Goal: Task Accomplishment & Management: Manage account settings

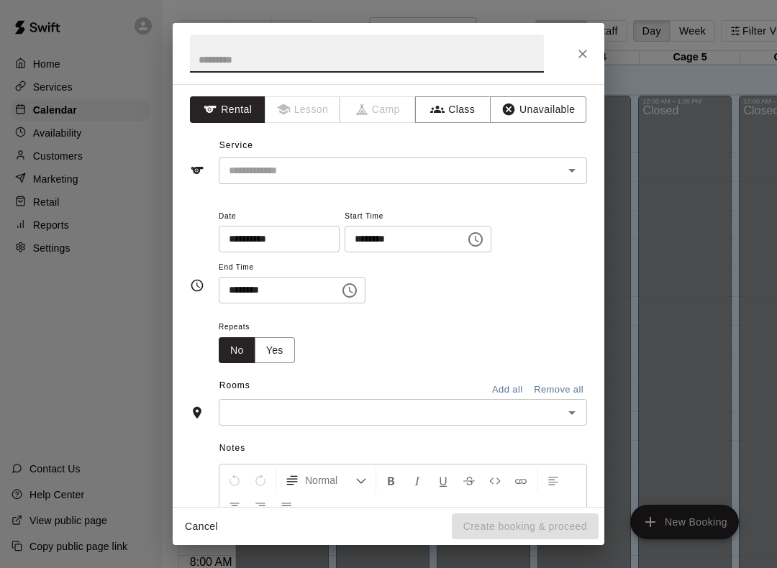
click at [524, 172] on input "text" at bounding box center [381, 171] width 317 height 18
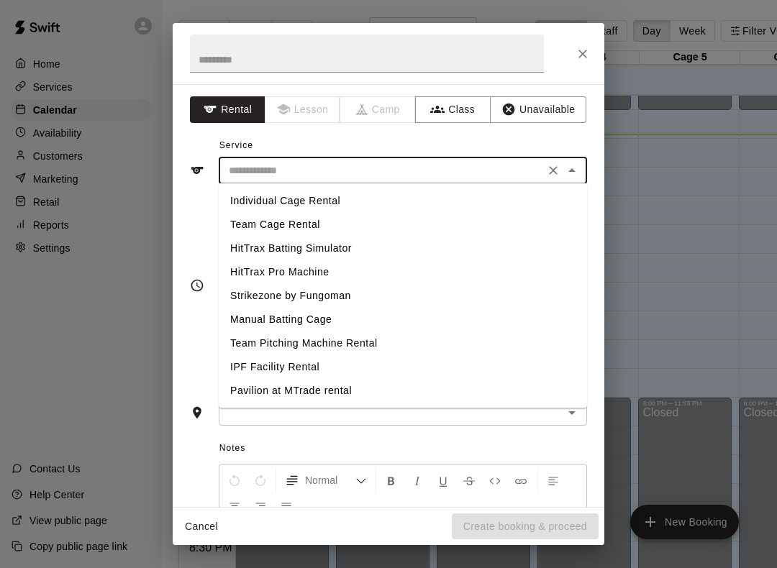
click at [418, 199] on li "Individual Cage Rental" at bounding box center [403, 201] width 368 height 24
type input "**********"
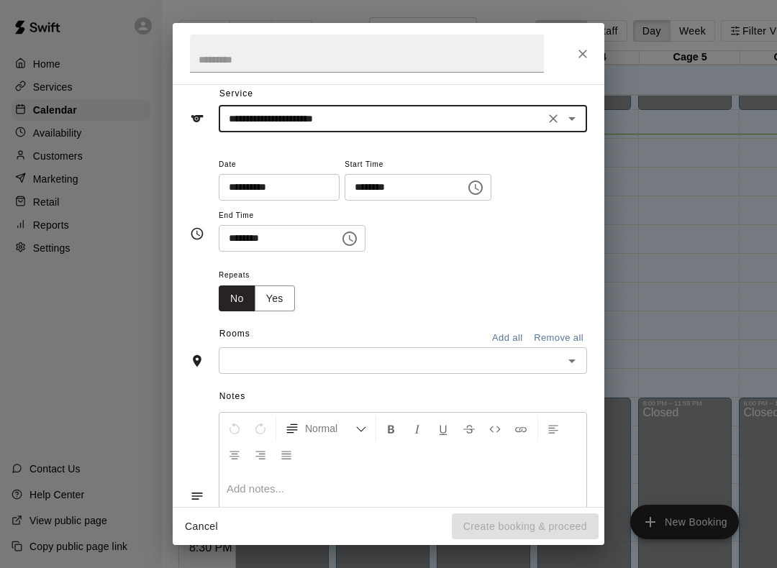
scroll to position [56, 0]
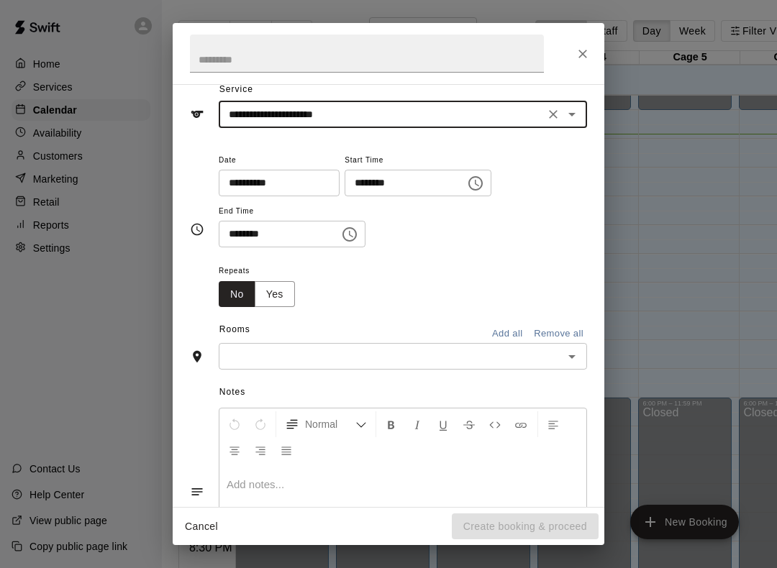
click at [412, 188] on input "********" at bounding box center [400, 183] width 111 height 27
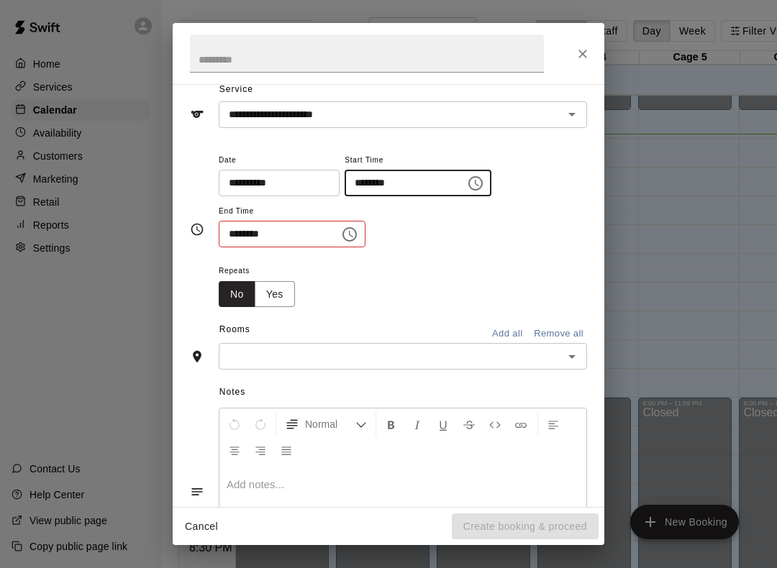
click at [364, 190] on input "********" at bounding box center [400, 183] width 111 height 27
click at [365, 179] on input "********" at bounding box center [400, 183] width 111 height 27
click at [369, 183] on input "********" at bounding box center [400, 183] width 111 height 27
click at [375, 180] on input "********" at bounding box center [400, 183] width 111 height 27
click at [468, 187] on icon "Choose time, selected time is 1:00 PM" at bounding box center [475, 183] width 14 height 14
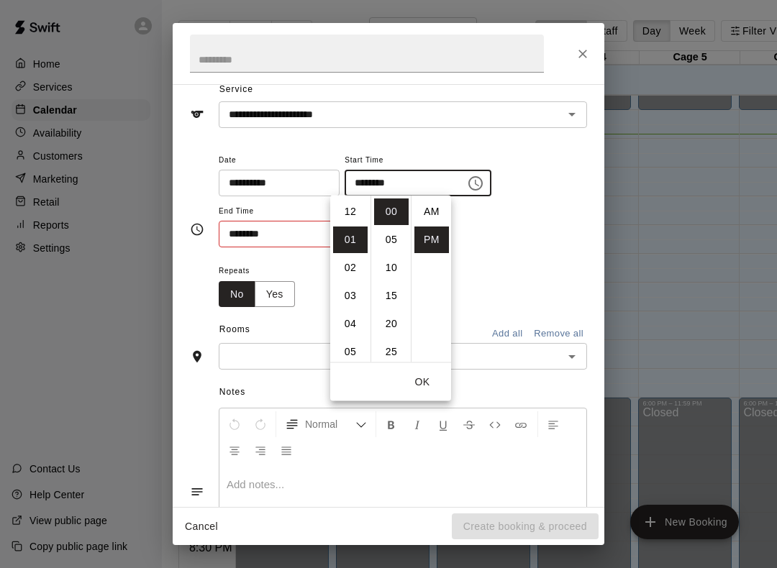
scroll to position [26, 0]
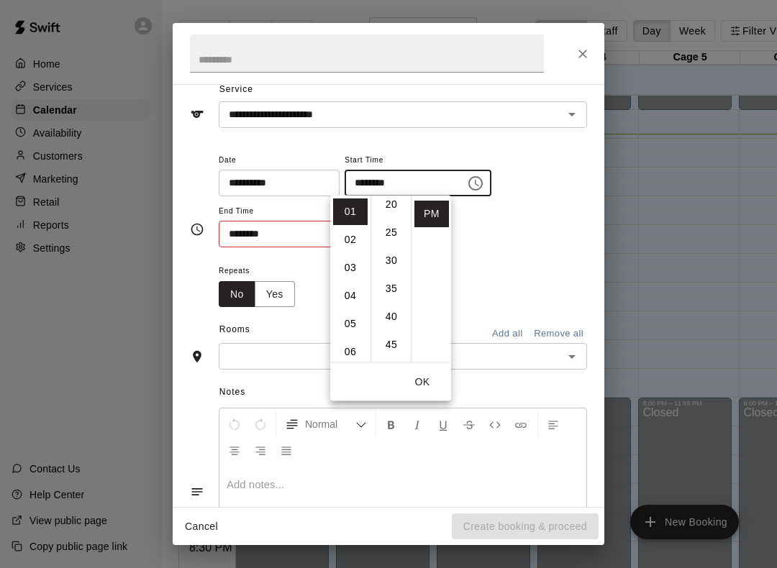
click at [396, 253] on li "30" at bounding box center [391, 260] width 35 height 27
type input "********"
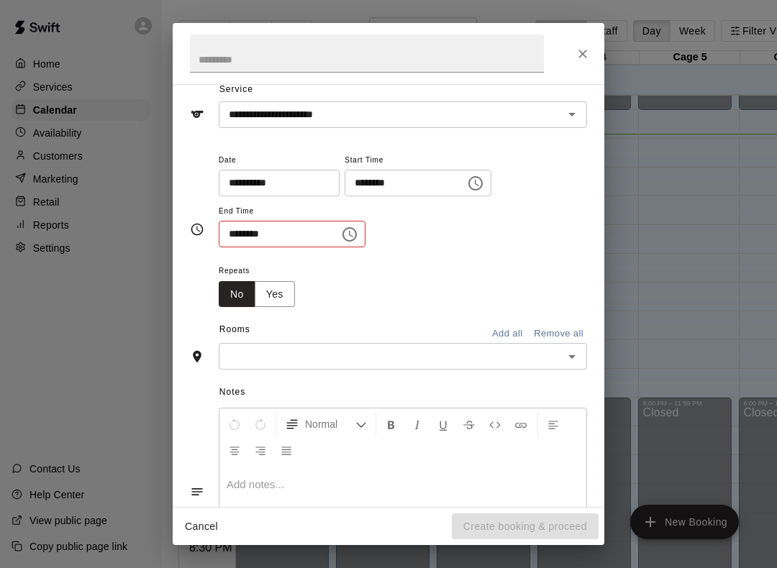
click at [522, 191] on div "**********" at bounding box center [403, 199] width 368 height 97
click at [284, 240] on input "********" at bounding box center [274, 234] width 111 height 27
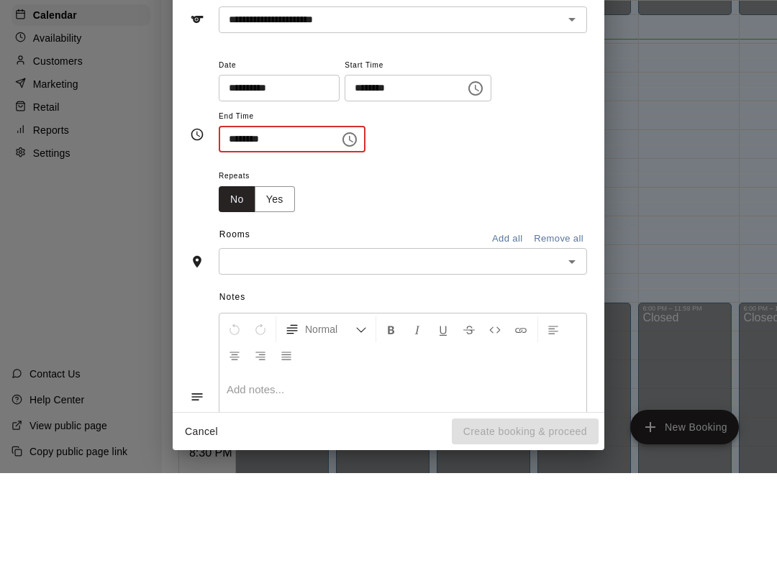
type input "********"
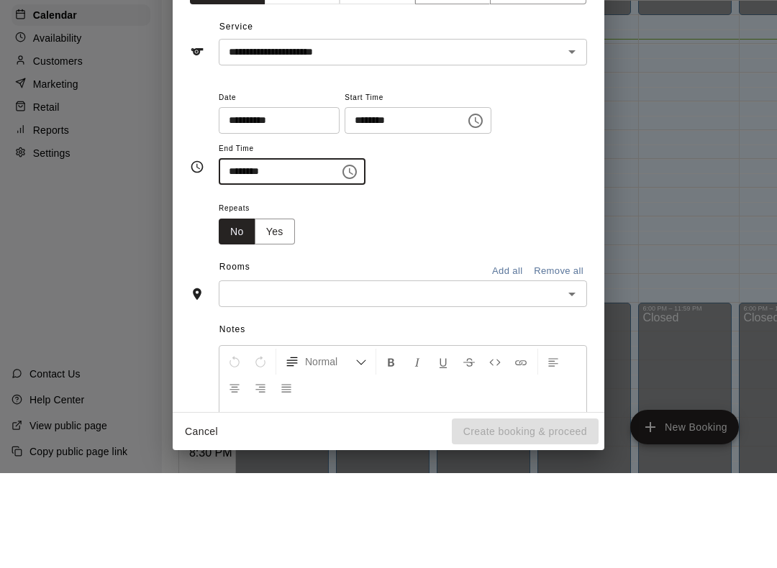
scroll to position [22, 0]
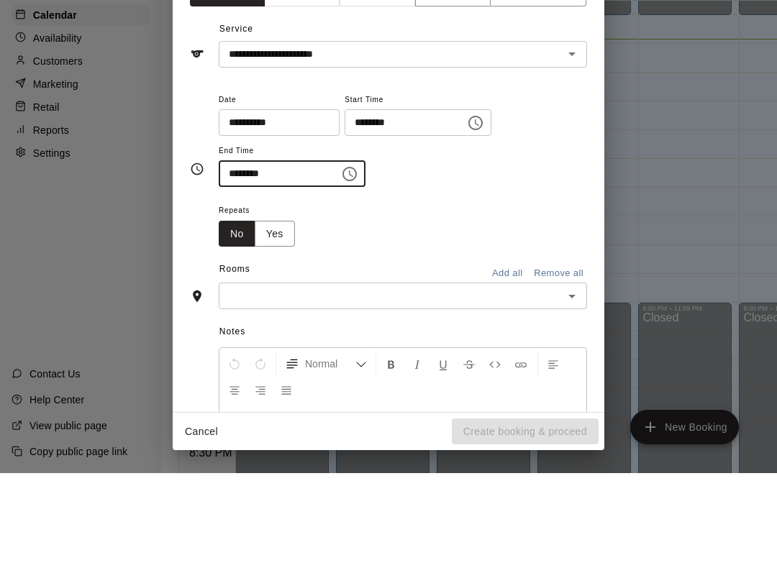
click at [551, 186] on div "**********" at bounding box center [403, 234] width 368 height 97
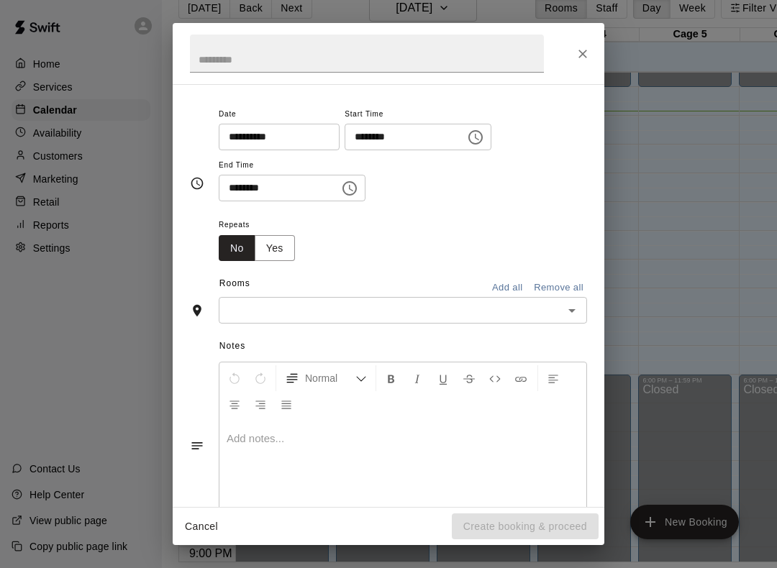
scroll to position [109, 0]
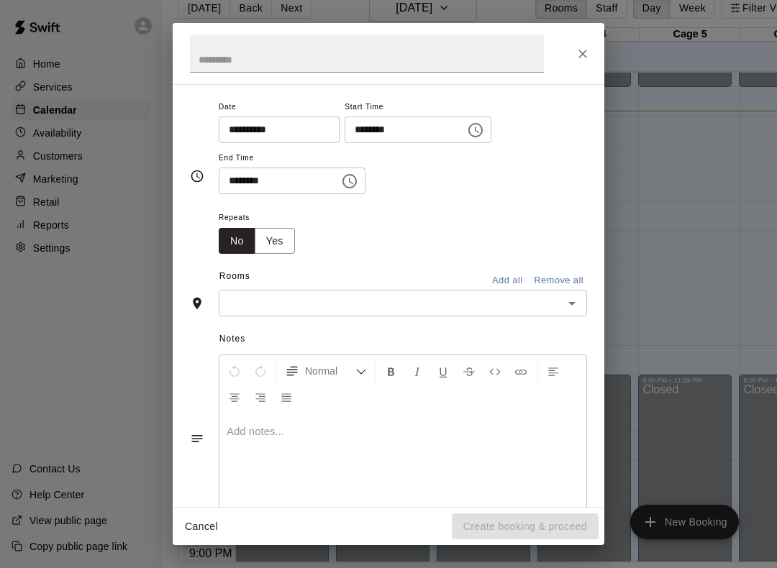
click at [410, 307] on input "text" at bounding box center [391, 303] width 336 height 18
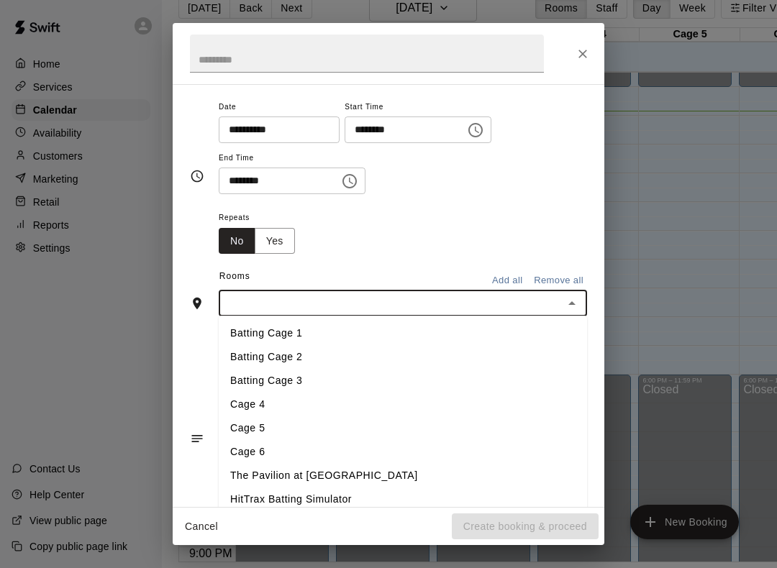
scroll to position [37, 2]
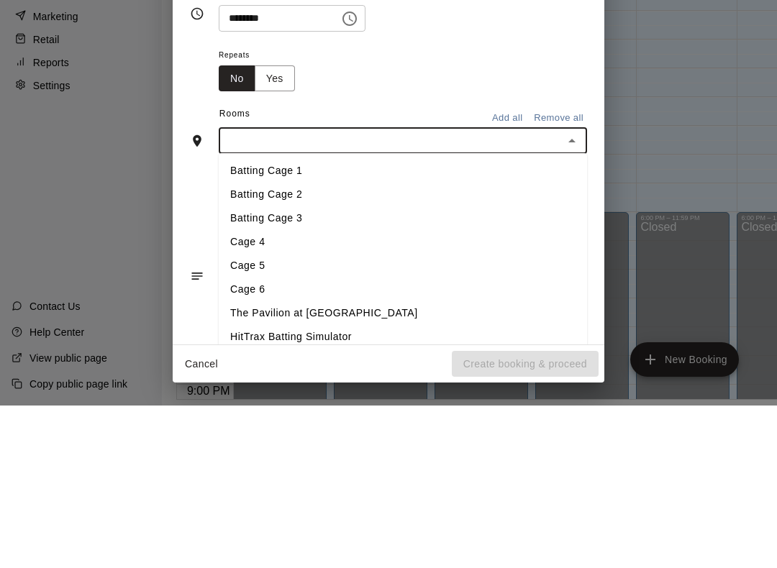
click at [340, 322] on li "Batting Cage 1" at bounding box center [403, 334] width 368 height 24
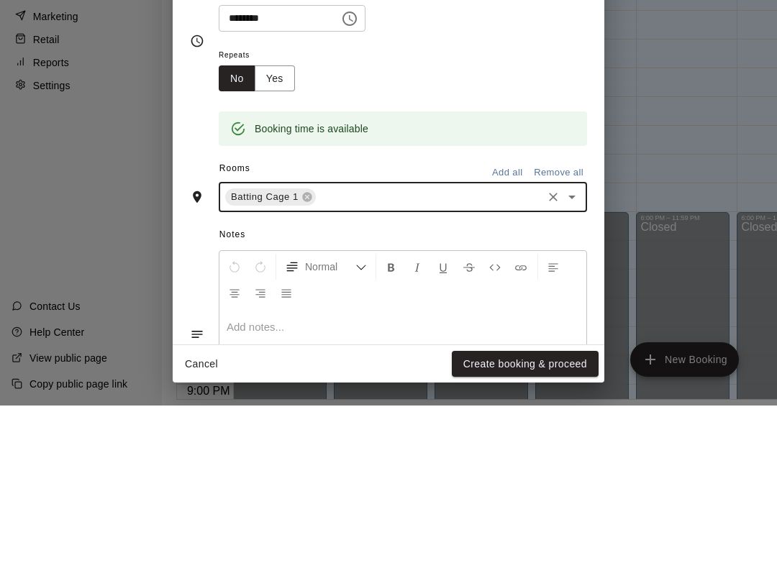
click at [476, 254] on div "Booking time is available" at bounding box center [403, 281] width 368 height 55
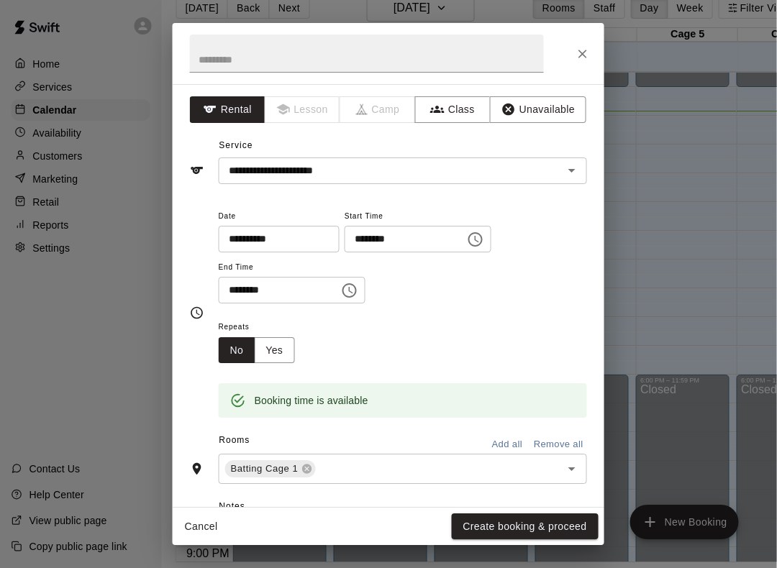
scroll to position [0, 0]
click at [554, 527] on button "Create booking & proceed" at bounding box center [525, 527] width 147 height 27
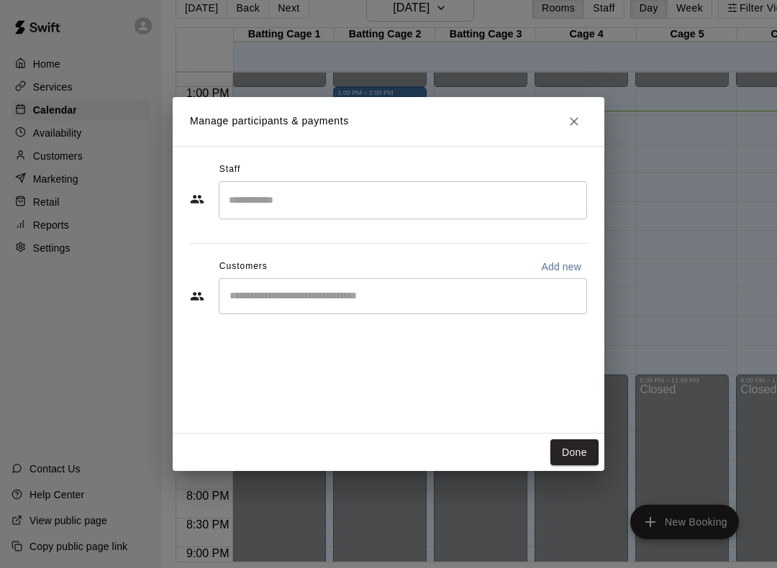
click at [426, 298] on input "Start typing to search customers..." at bounding box center [402, 296] width 355 height 14
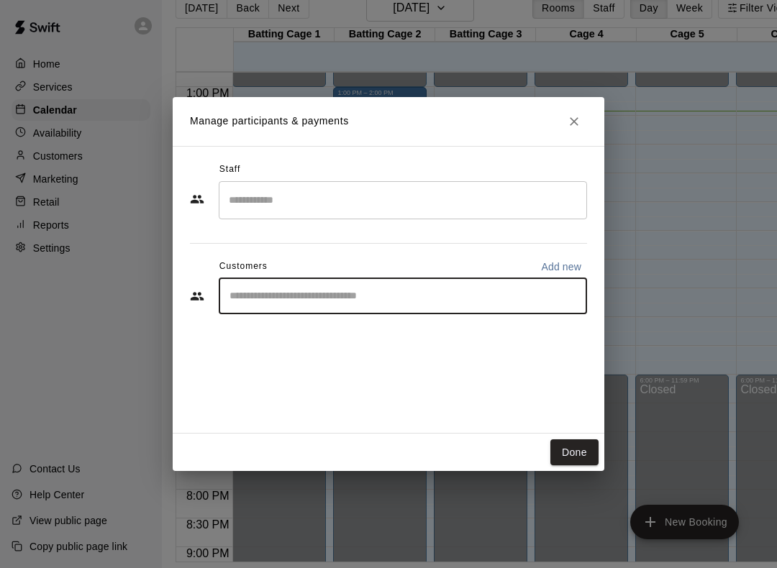
scroll to position [37, 17]
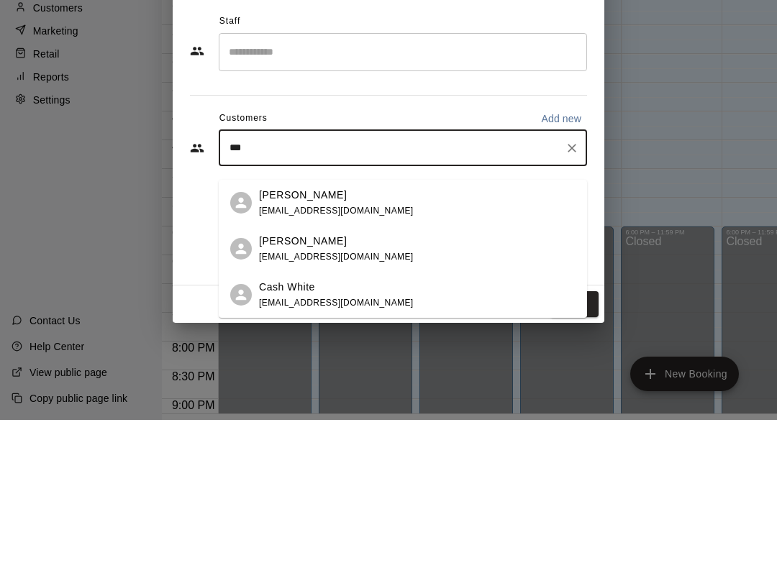
type input "***"
click at [571, 260] on p "Add new" at bounding box center [561, 267] width 40 height 14
select select "**"
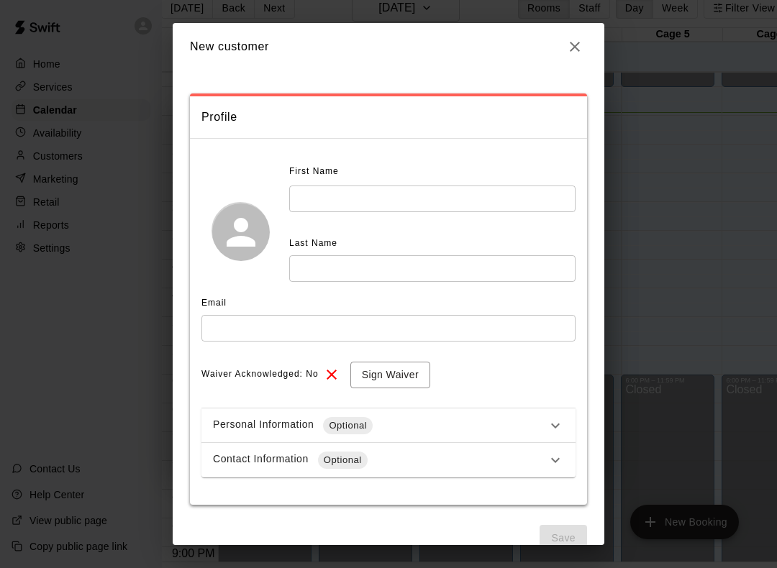
click at [438, 194] on input "text" at bounding box center [432, 199] width 286 height 27
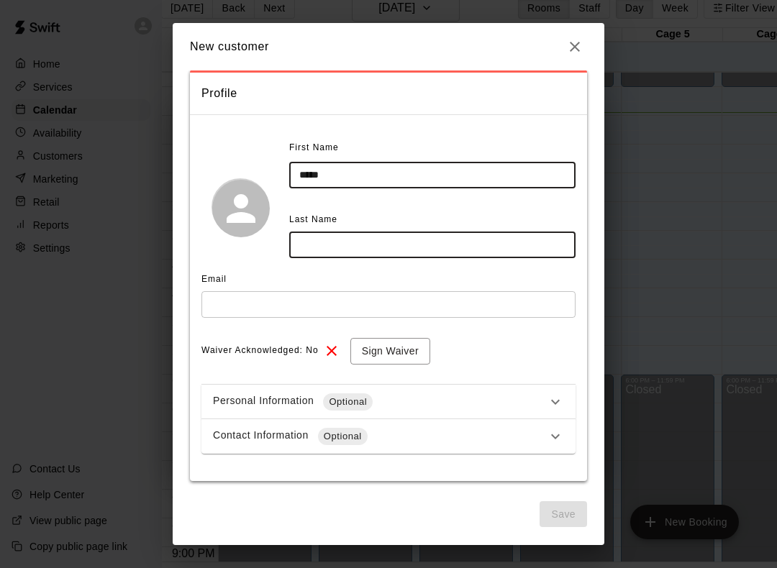
scroll to position [23, 0]
type input "*****"
click at [477, 252] on input "text" at bounding box center [432, 245] width 286 height 27
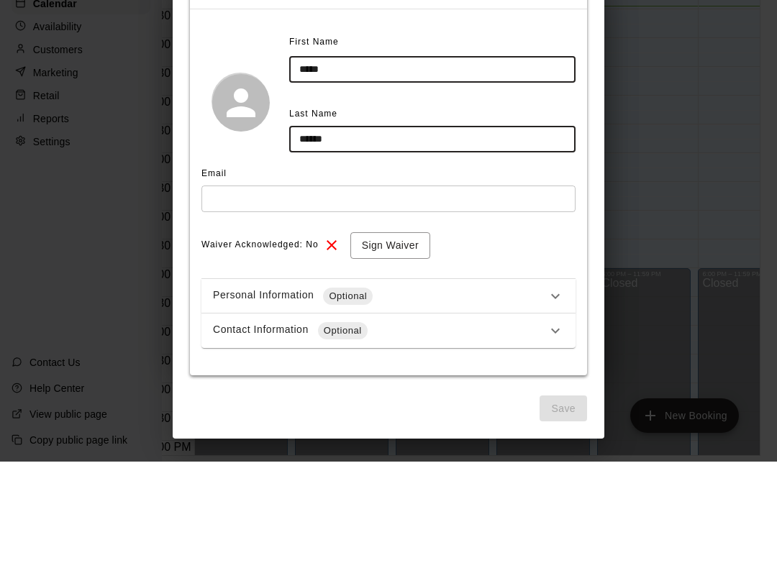
type input "******"
click at [506, 292] on input "text" at bounding box center [388, 305] width 374 height 27
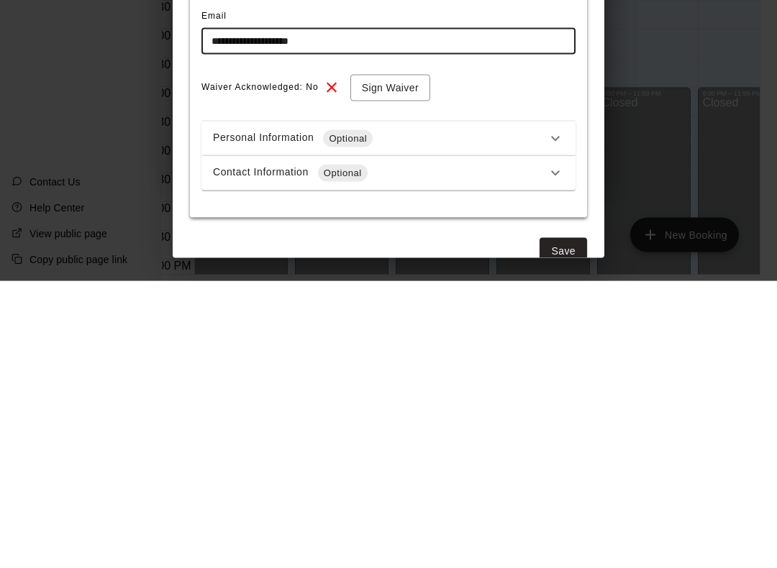
scroll to position [0, 0]
type input "**********"
click at [551, 362] on div "Waiver Acknowledged: No Sign Waiver" at bounding box center [388, 375] width 374 height 27
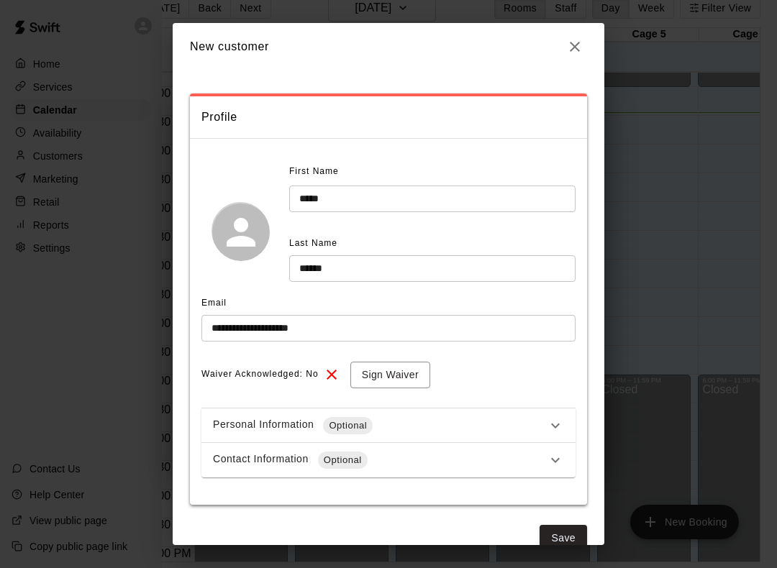
click at [560, 528] on button "Save" at bounding box center [563, 538] width 47 height 27
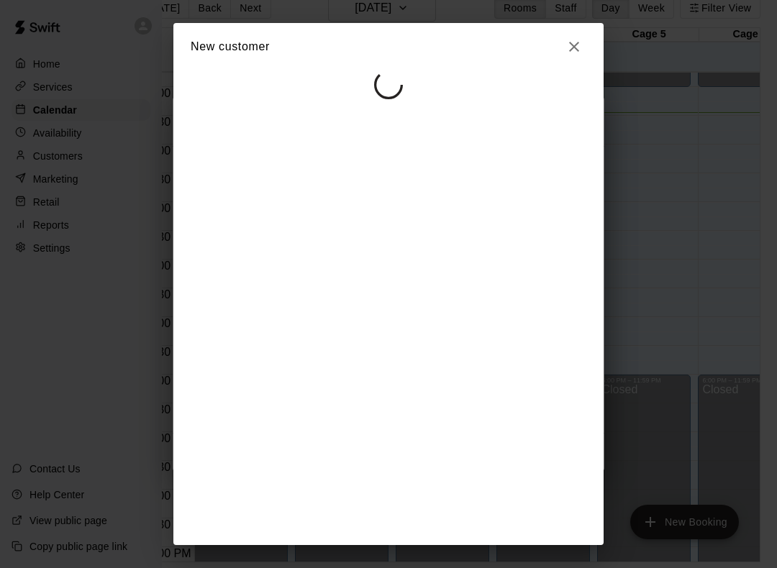
select select "**"
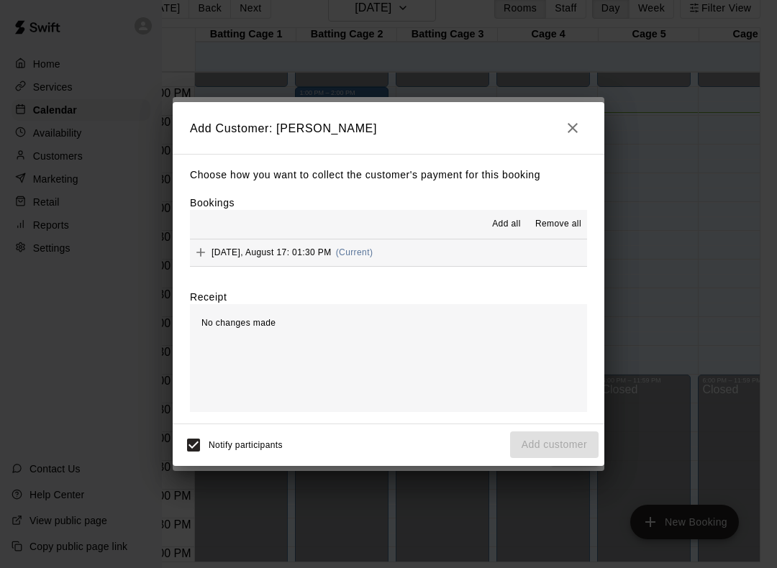
click at [518, 217] on button "Add all" at bounding box center [506, 224] width 46 height 23
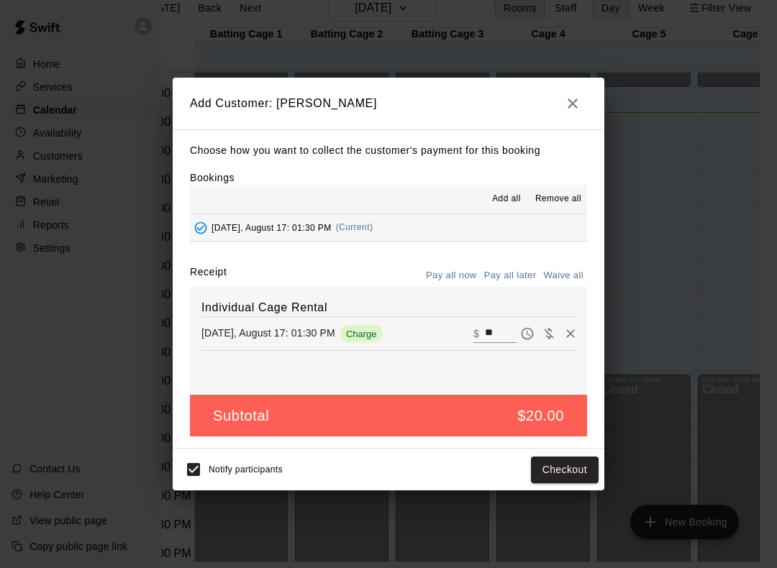
click at [562, 477] on button "Checkout" at bounding box center [565, 470] width 68 height 27
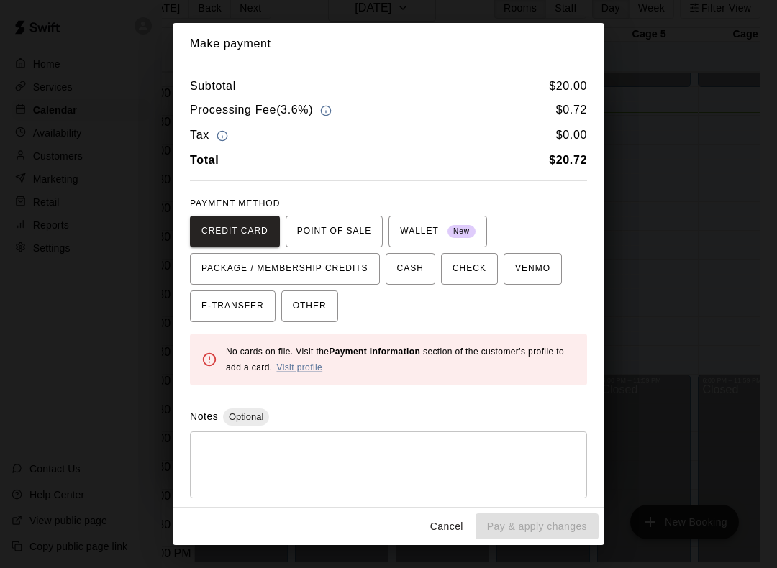
click at [303, 363] on link "Visit profile" at bounding box center [299, 368] width 46 height 10
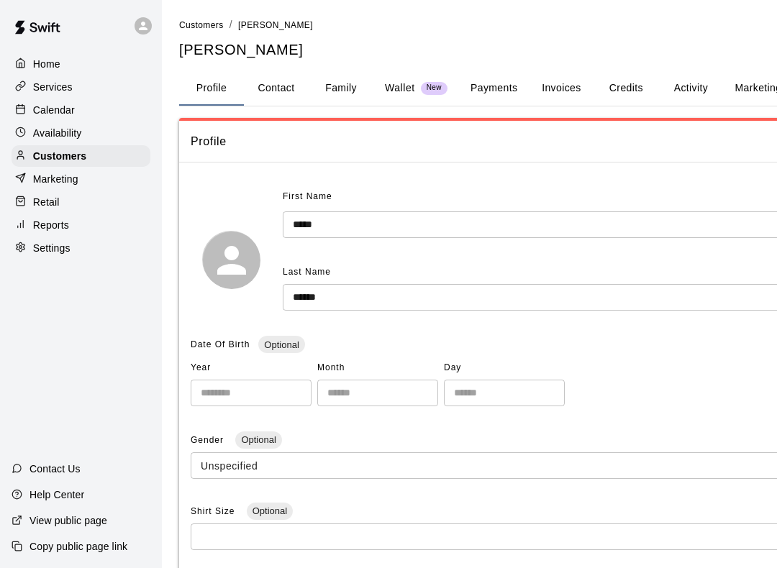
click at [504, 71] on button "Payments" at bounding box center [494, 88] width 70 height 35
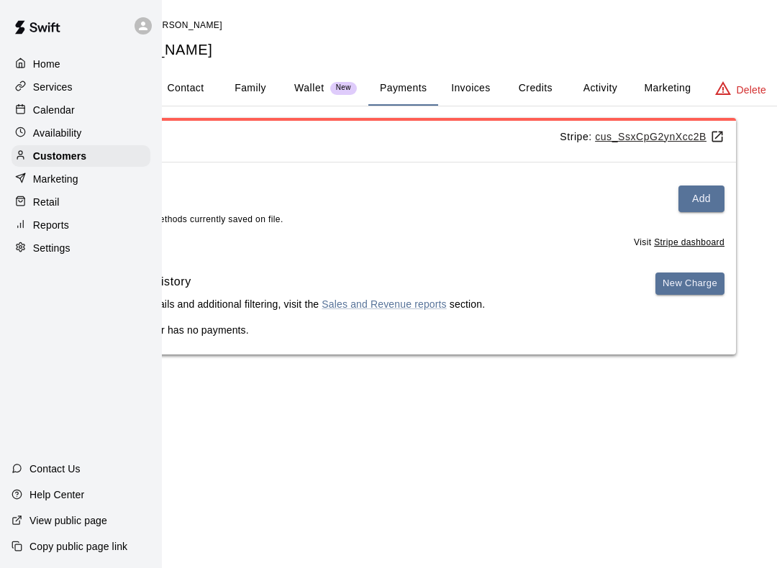
click at [585, 314] on div "Payment History For more details and additional filtering, visit the Sales and …" at bounding box center [412, 298] width 624 height 50
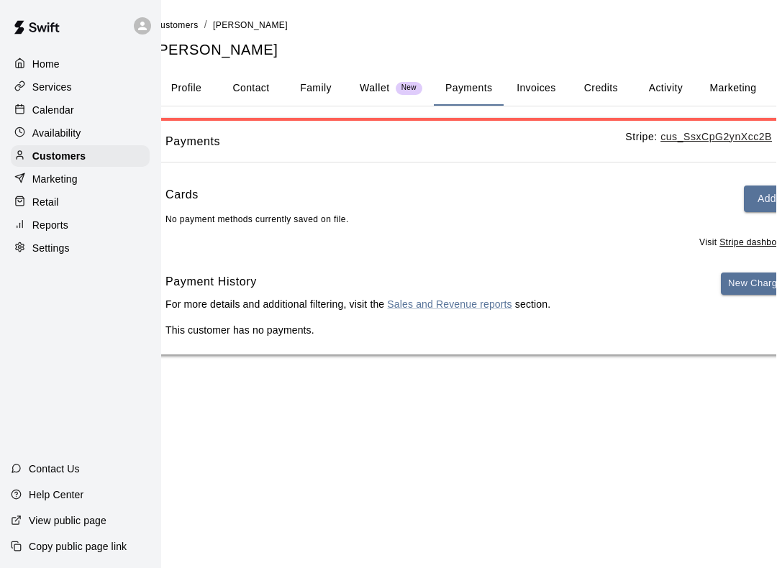
scroll to position [0, 25]
click at [765, 190] on button "Add" at bounding box center [767, 199] width 46 height 27
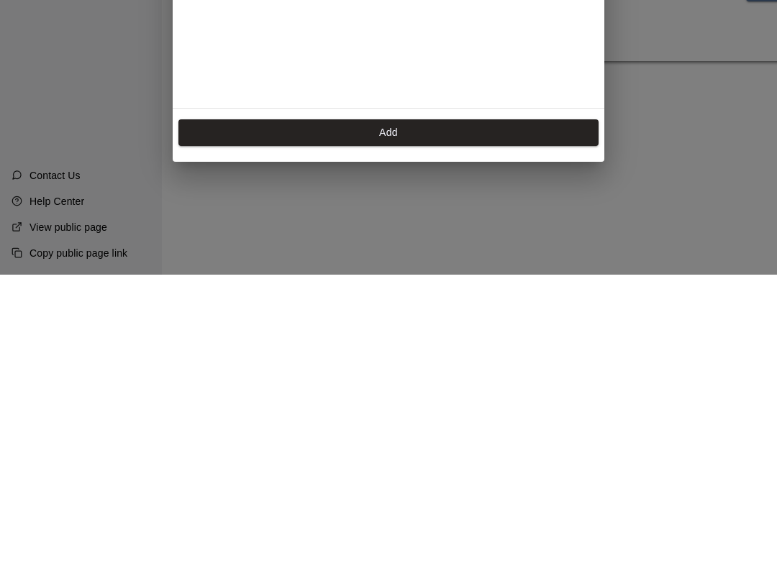
scroll to position [209, 0]
click at [393, 413] on button "Add" at bounding box center [388, 426] width 420 height 27
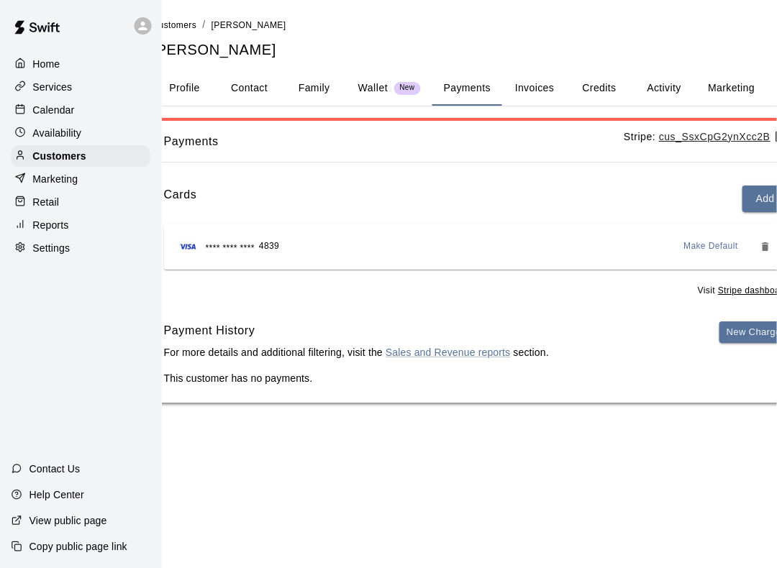
scroll to position [0, 45]
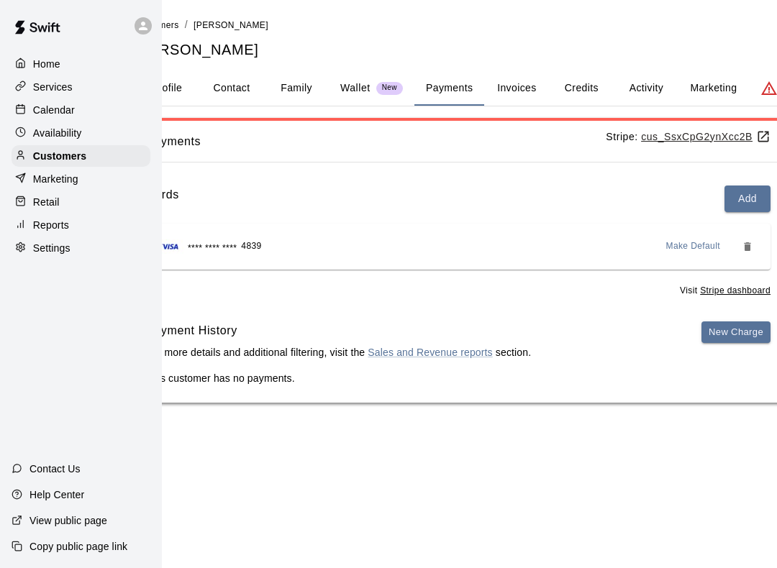
click at [731, 333] on button "New Charge" at bounding box center [735, 333] width 69 height 22
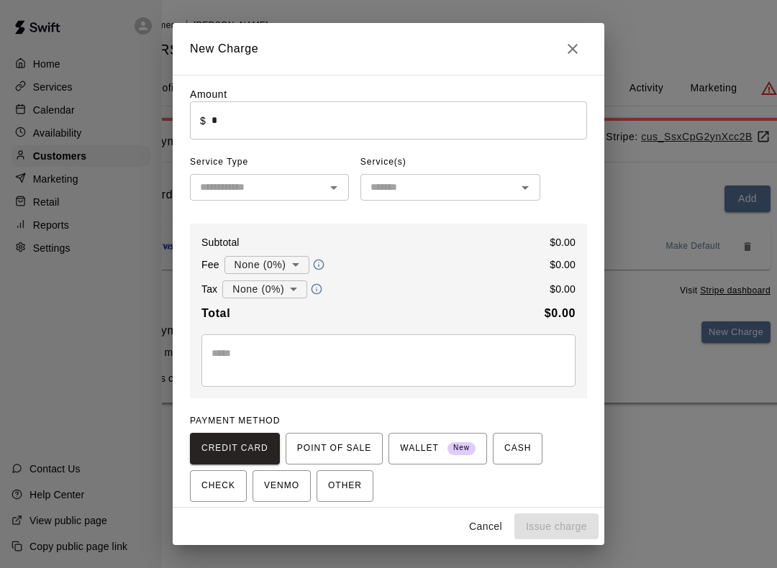
click at [574, 49] on icon "Close" at bounding box center [572, 48] width 17 height 17
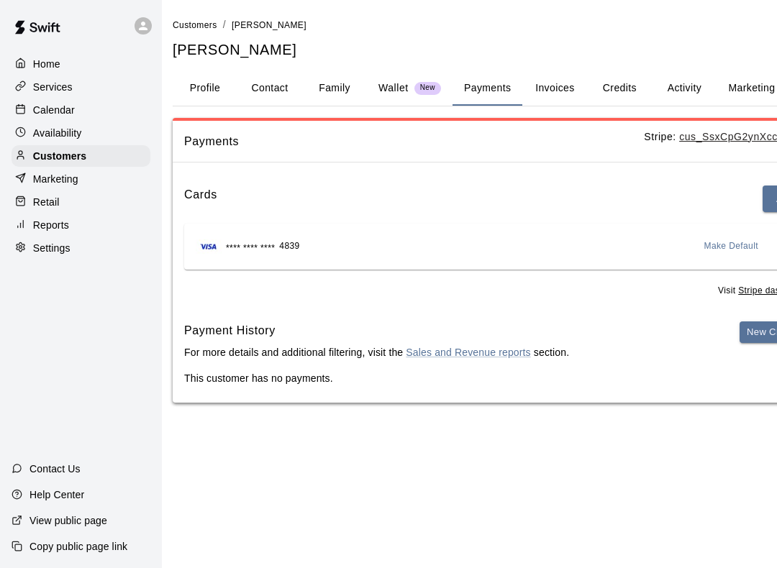
scroll to position [0, 0]
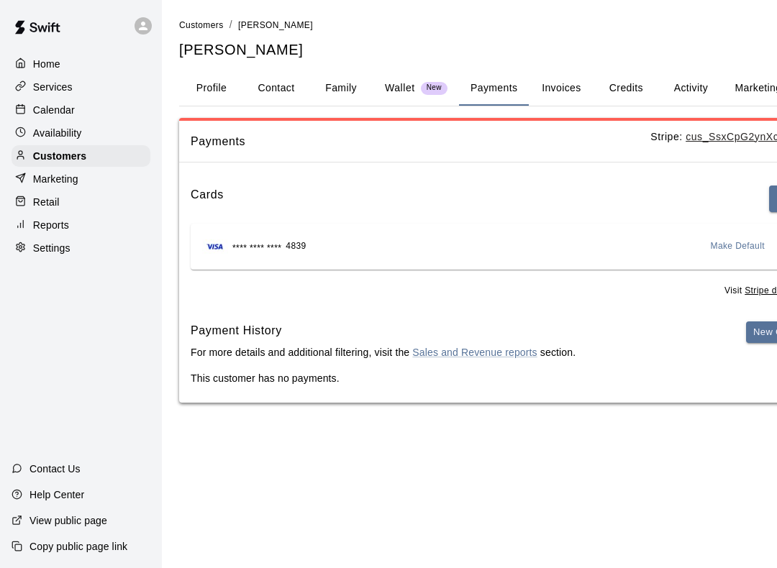
click at [222, 86] on button "Profile" at bounding box center [211, 88] width 65 height 35
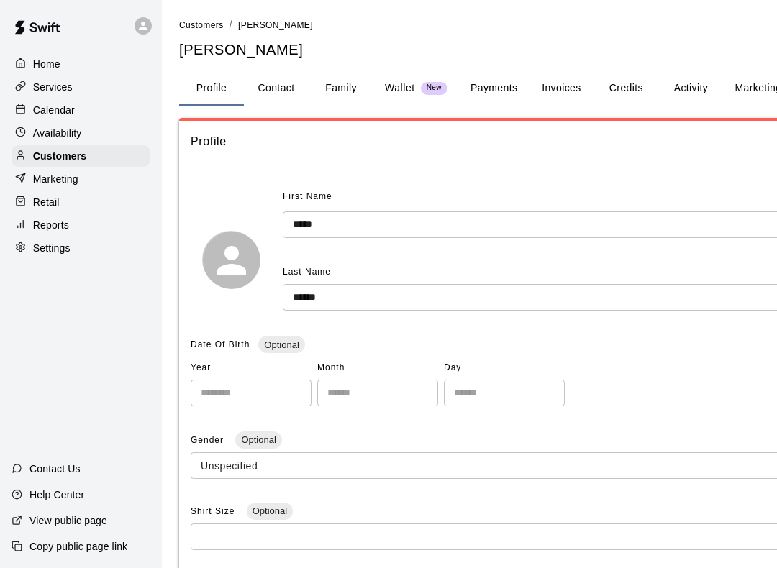
click at [112, 118] on div "Calendar" at bounding box center [81, 110] width 139 height 22
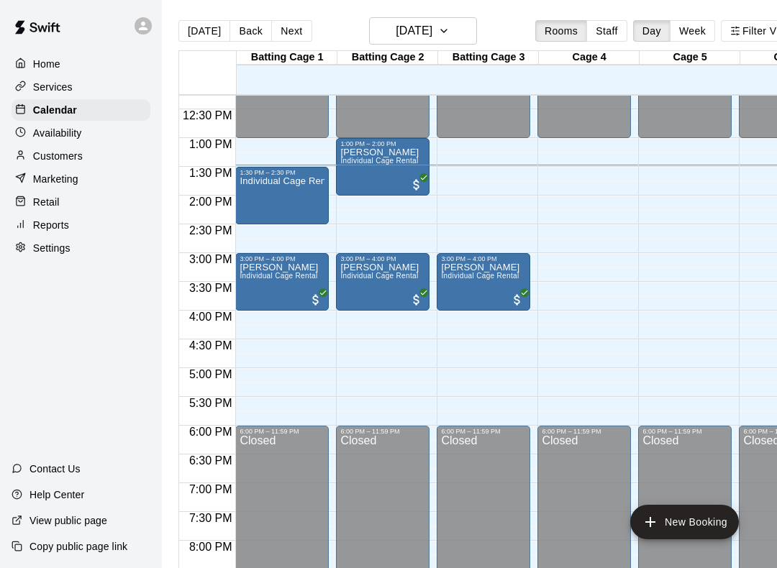
scroll to position [695, 0]
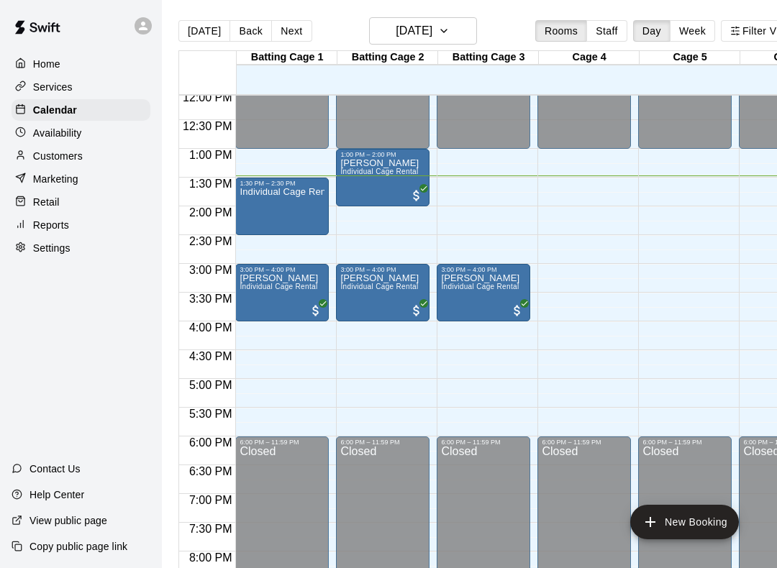
click at [293, 201] on div "Individual Cage Rental" at bounding box center [282, 471] width 85 height 568
click at [253, 212] on icon "edit" at bounding box center [254, 203] width 17 height 17
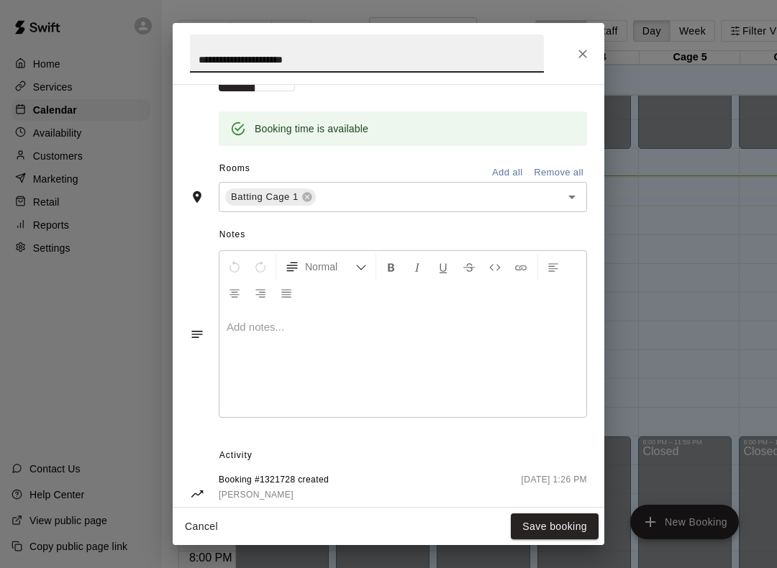
click at [555, 532] on button "Save booking" at bounding box center [555, 527] width 88 height 27
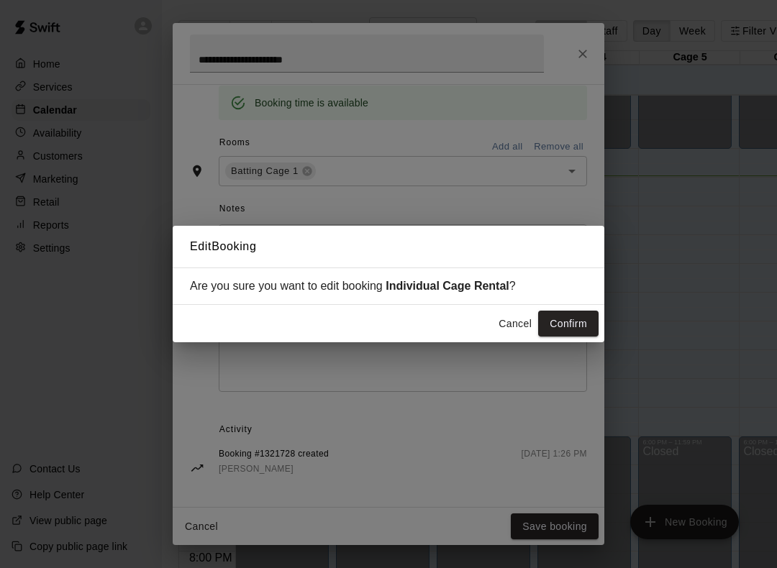
scroll to position [297, 0]
click at [576, 316] on button "Confirm" at bounding box center [568, 324] width 60 height 27
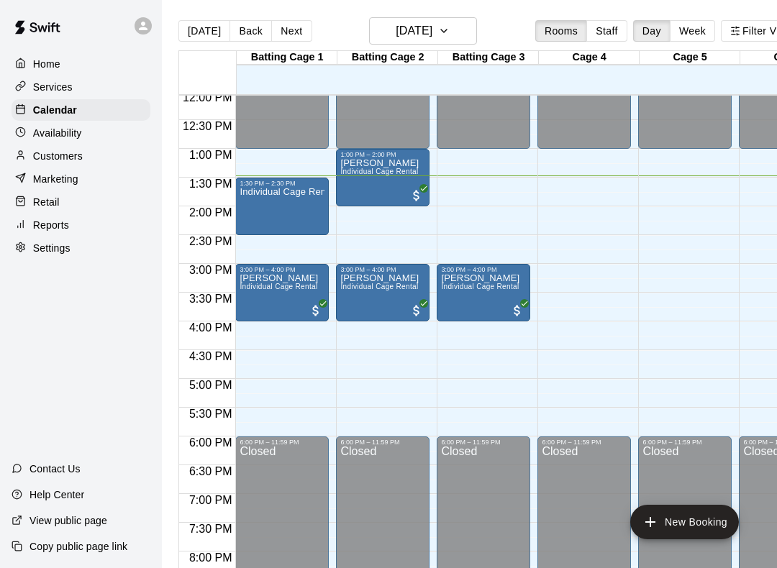
click at [285, 202] on div "Individual Cage Rental" at bounding box center [282, 471] width 85 height 568
click at [256, 242] on img "edit" at bounding box center [255, 238] width 17 height 17
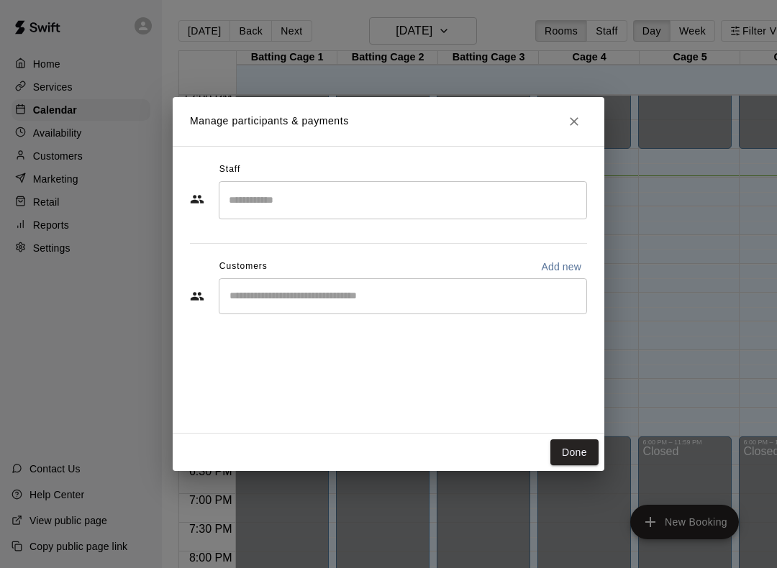
click at [403, 194] on input "Search staff" at bounding box center [402, 200] width 355 height 25
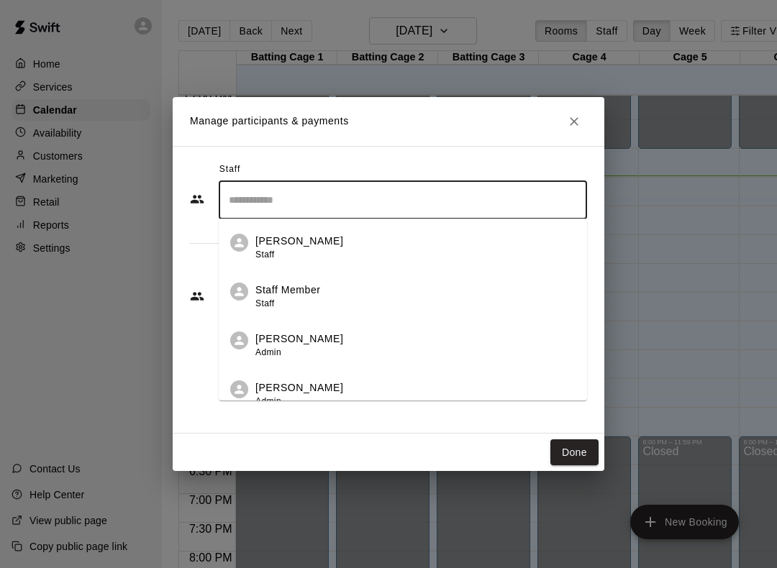
click at [487, 160] on div "Staff" at bounding box center [388, 169] width 397 height 23
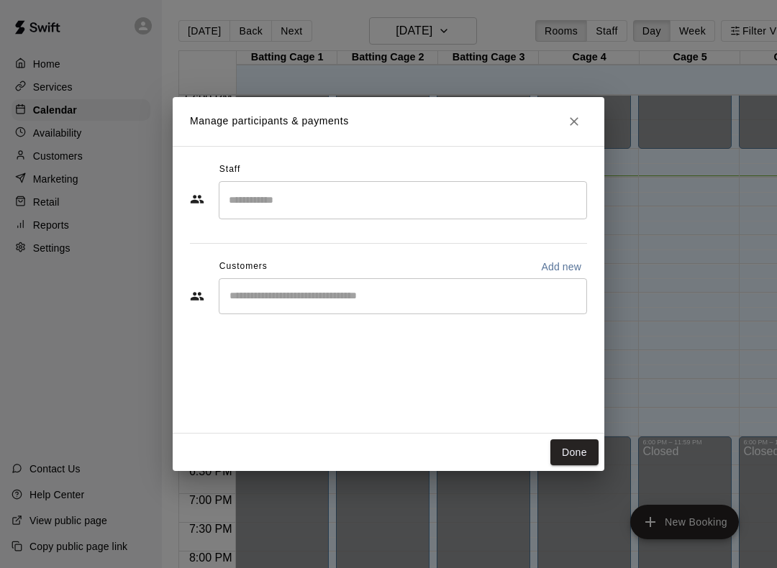
click at [430, 296] on input "Start typing to search customers..." at bounding box center [402, 296] width 355 height 14
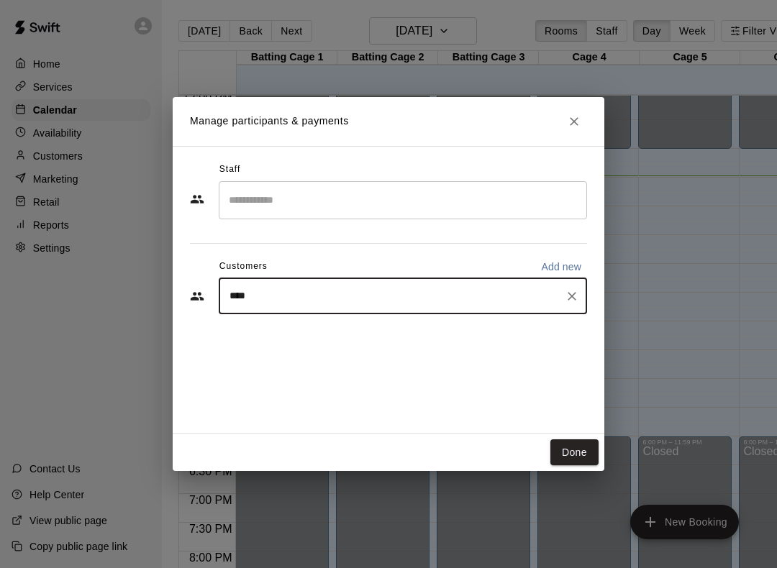
type input "*****"
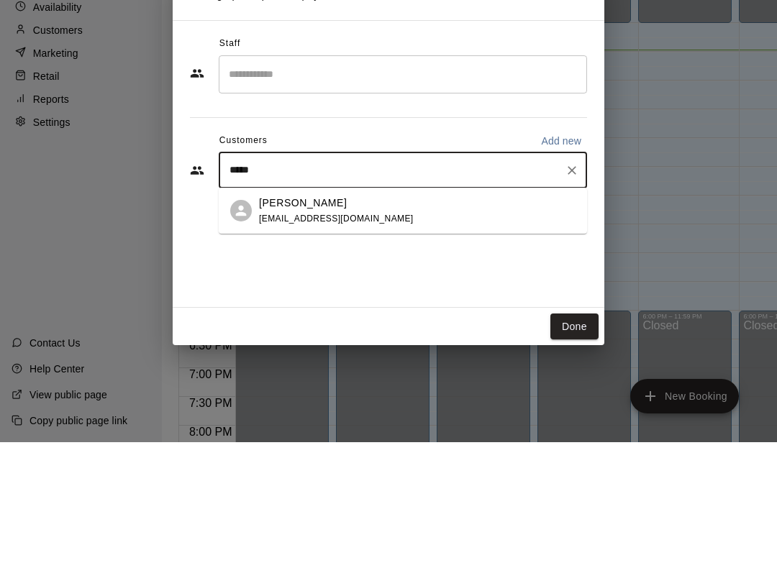
click at [492, 322] on div "Whitt Wilson whittwilson@gmail.com" at bounding box center [417, 337] width 317 height 31
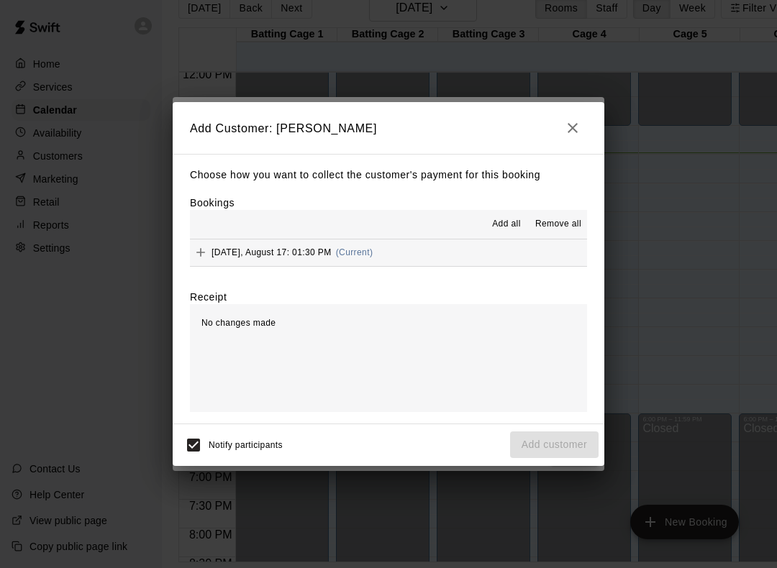
click at [503, 217] on button "Add all" at bounding box center [506, 224] width 46 height 23
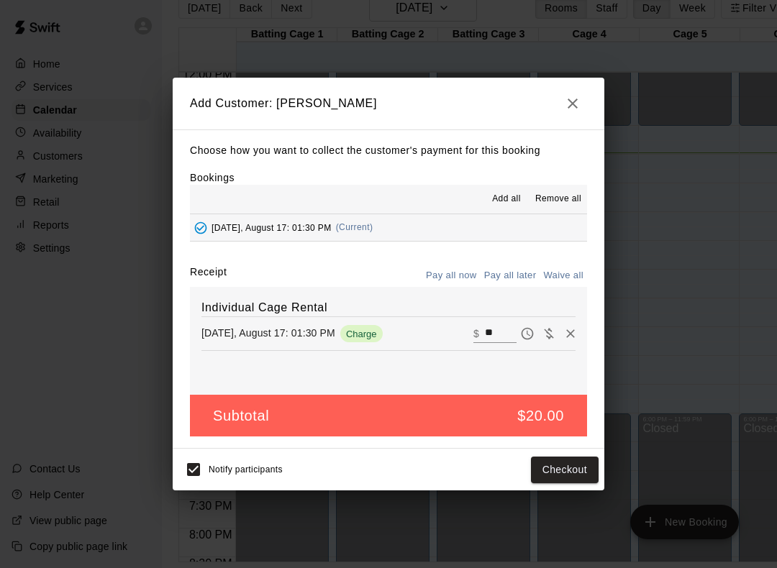
click at [573, 463] on button "Checkout" at bounding box center [565, 470] width 68 height 27
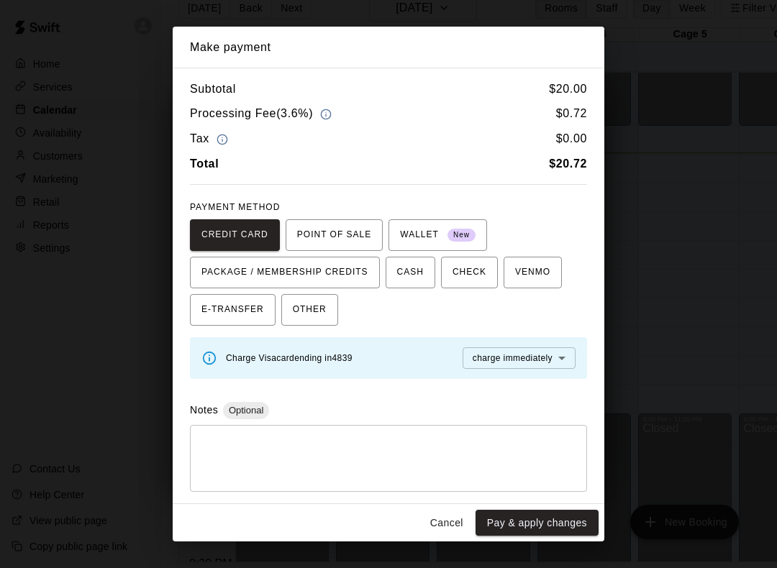
click at [553, 523] on button "Pay & apply changes" at bounding box center [537, 523] width 123 height 27
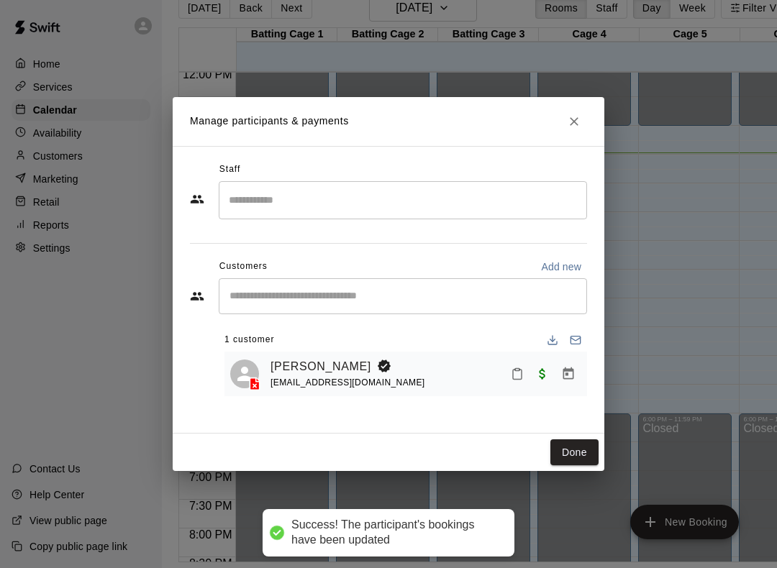
click at [579, 119] on icon "Close" at bounding box center [574, 121] width 14 height 14
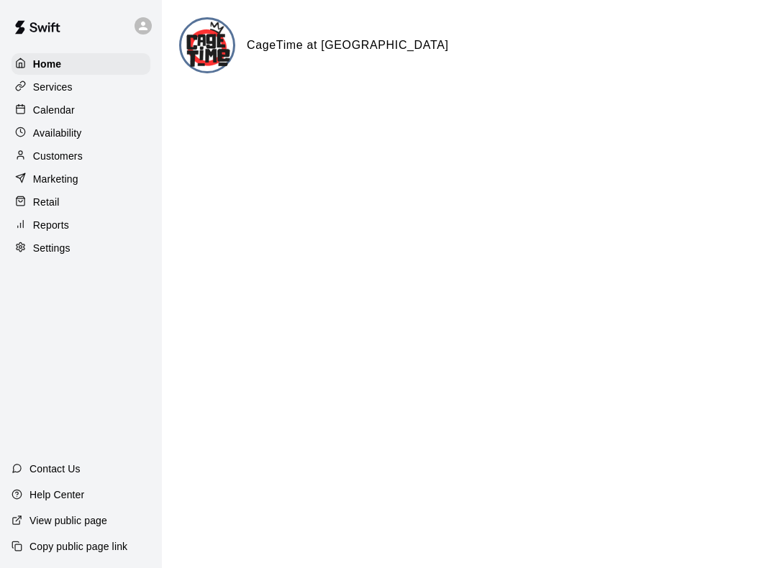
click at [99, 105] on div "Calendar" at bounding box center [81, 110] width 139 height 22
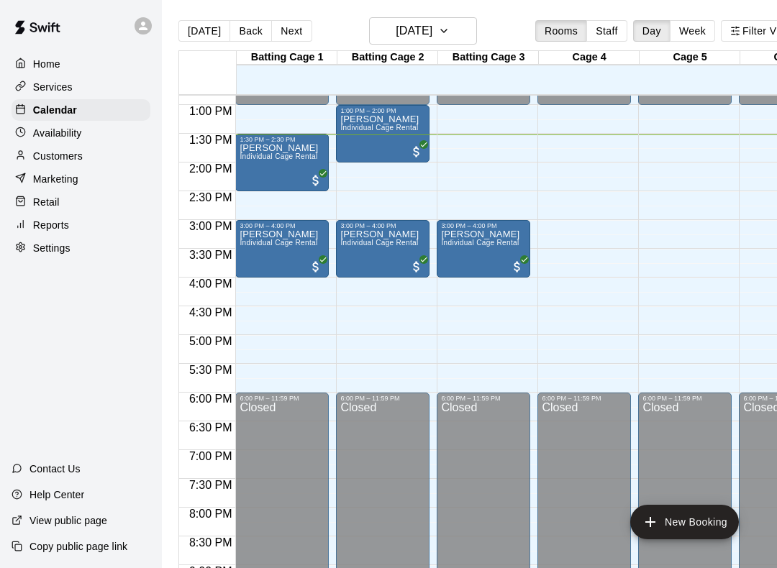
scroll to position [737, 0]
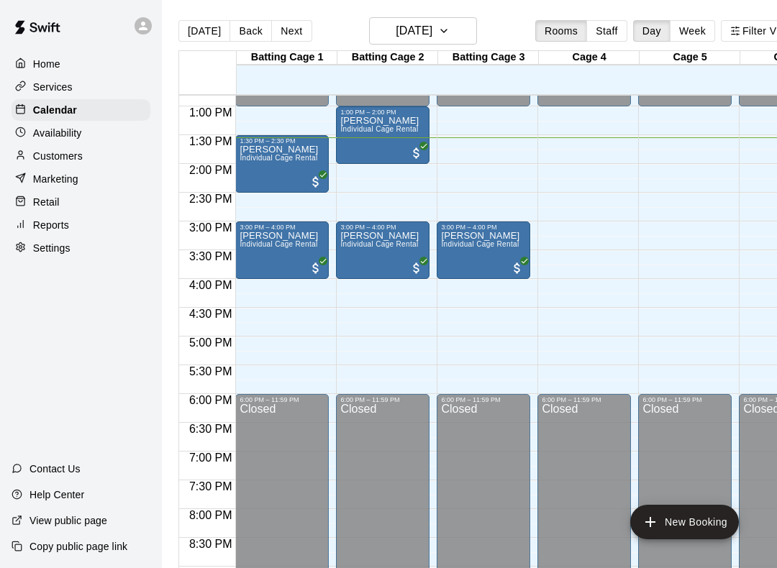
click at [268, 242] on span "Individual Cage Rental" at bounding box center [279, 244] width 78 height 8
click at [253, 261] on icon "edit" at bounding box center [254, 255] width 17 height 17
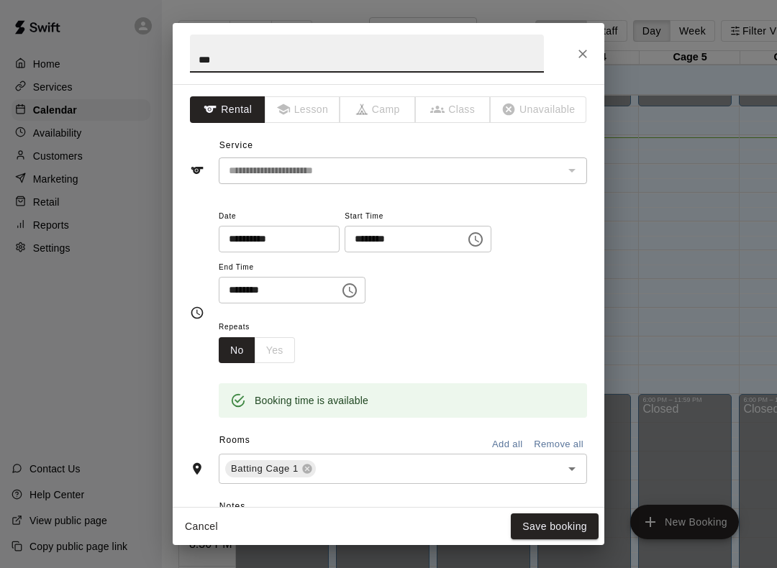
scroll to position [0, 0]
click at [589, 50] on icon "Close" at bounding box center [583, 54] width 14 height 14
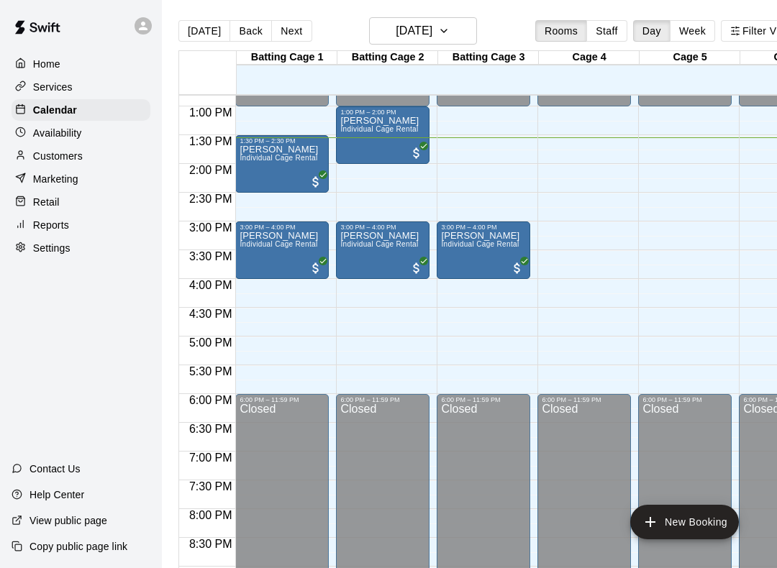
click at [35, 156] on p "Customers" at bounding box center [58, 156] width 50 height 14
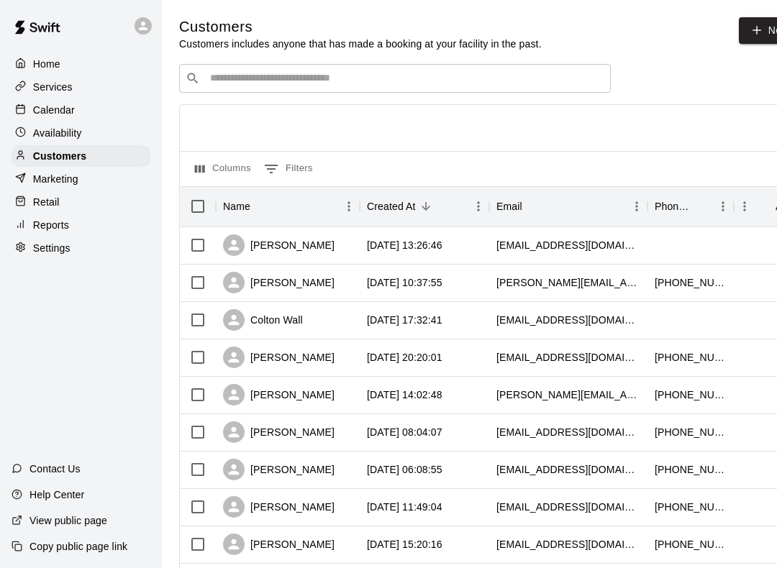
click at [527, 77] on input "Search customers by name or email" at bounding box center [405, 78] width 399 height 14
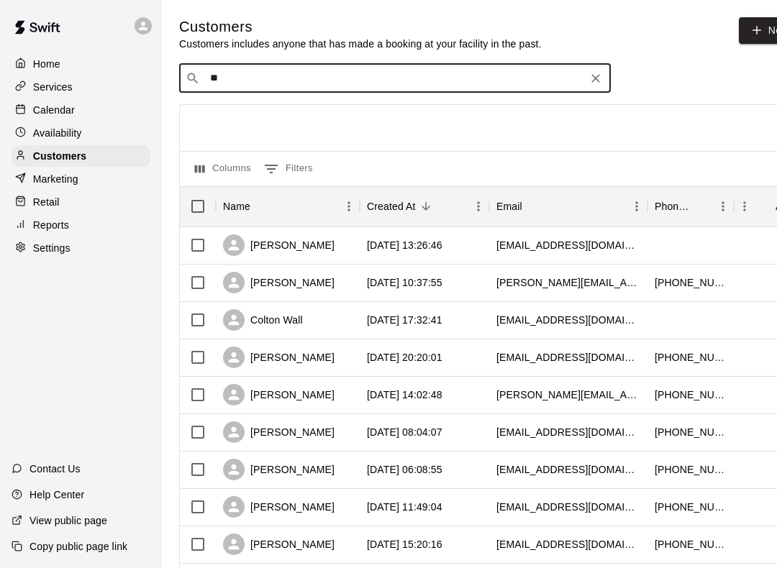
type input "***"
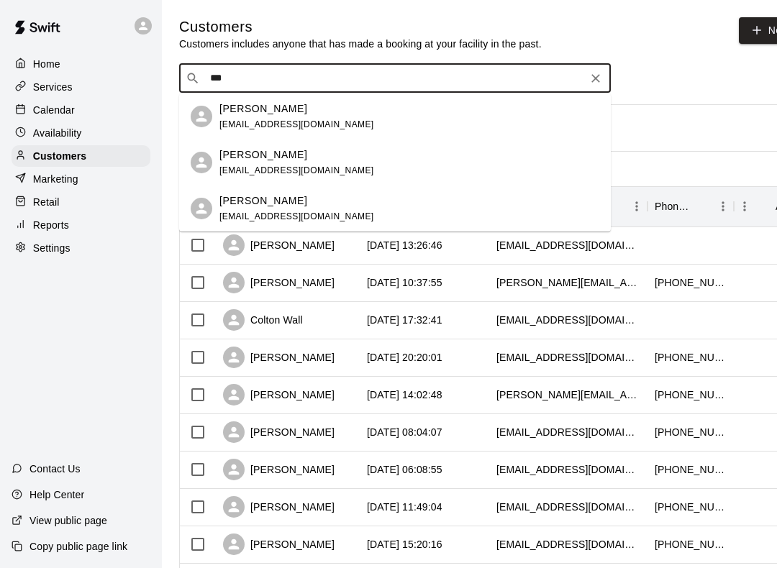
click at [433, 114] on div "Dee Duncan dee.duncan14@gmail.com" at bounding box center [409, 116] width 380 height 31
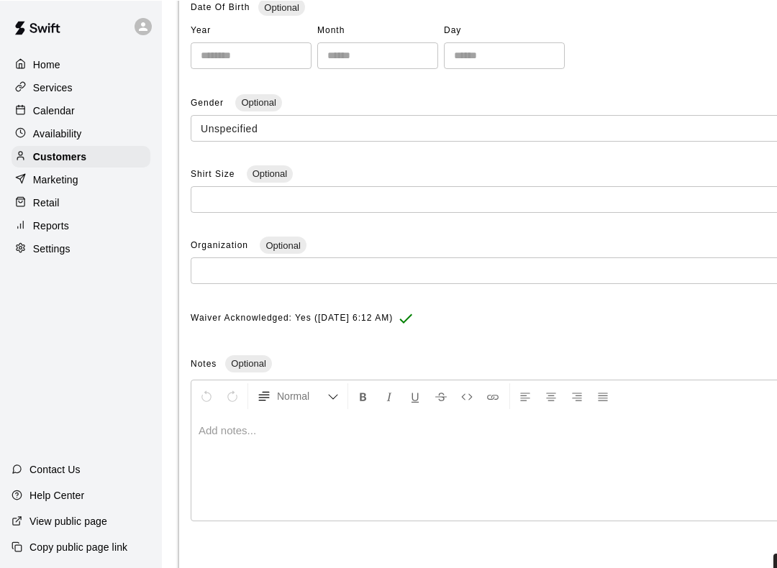
click at [403, 125] on body "**********" at bounding box center [388, 141] width 777 height 958
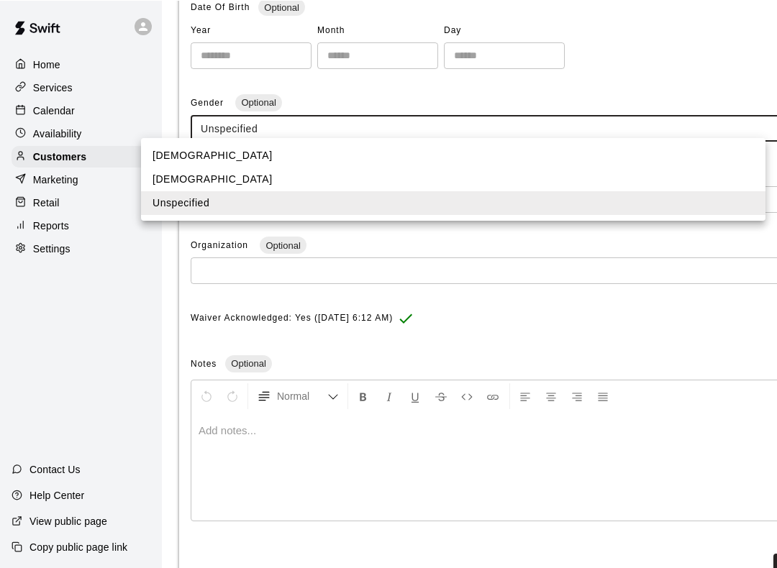
scroll to position [337, 0]
click at [439, 158] on li "Male" at bounding box center [453, 155] width 624 height 24
type input "****"
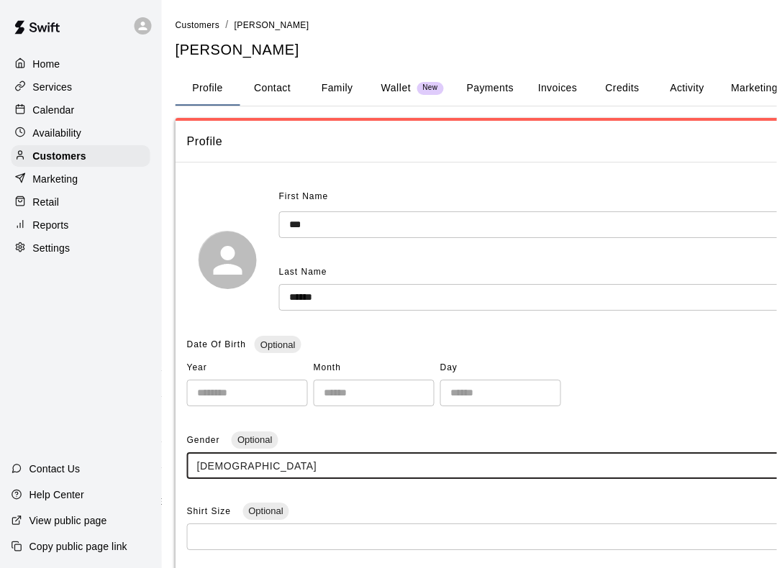
scroll to position [0, 4]
click at [263, 94] on button "Contact" at bounding box center [272, 88] width 65 height 35
select select "**"
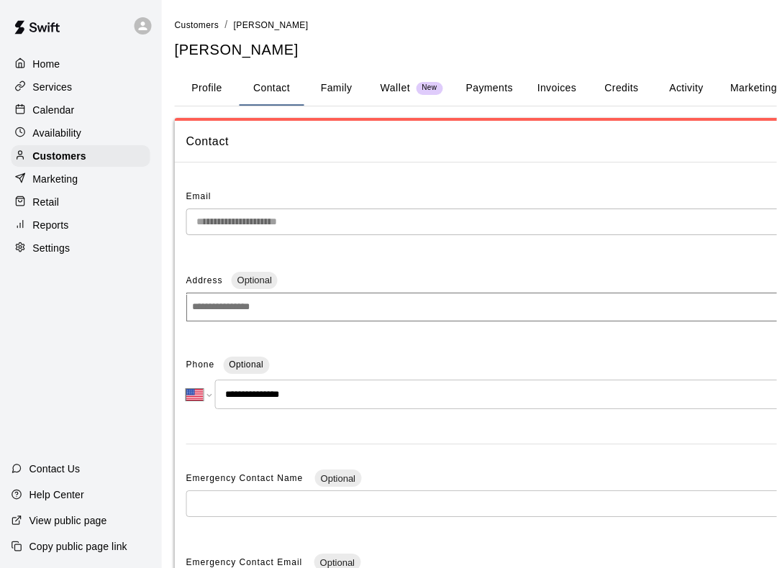
click at [342, 82] on button "Family" at bounding box center [336, 88] width 65 height 35
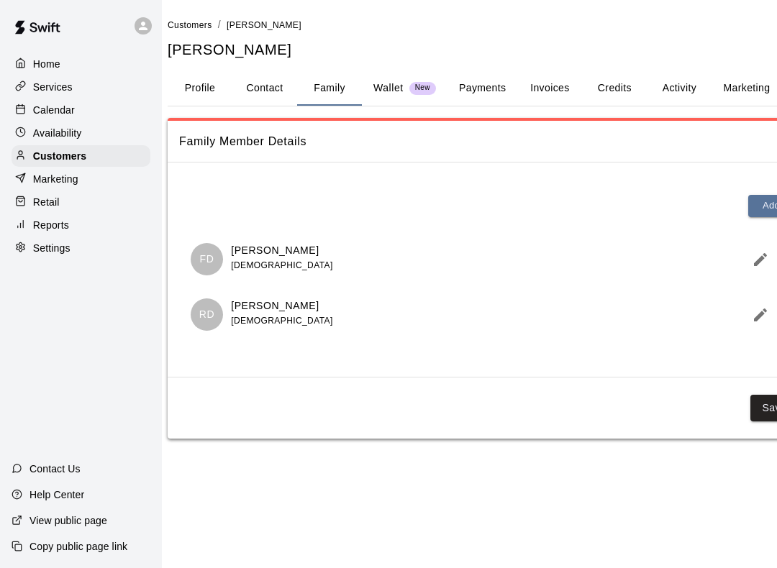
scroll to position [0, 0]
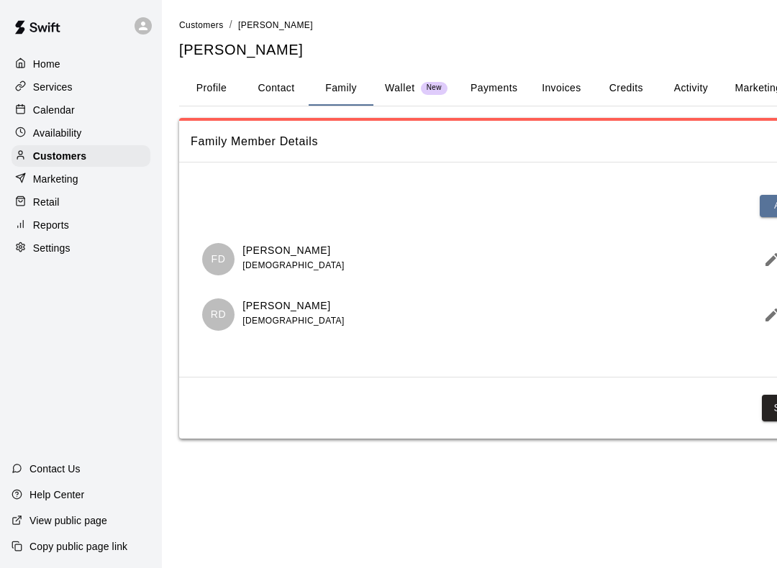
click at [492, 94] on button "Payments" at bounding box center [494, 88] width 70 height 35
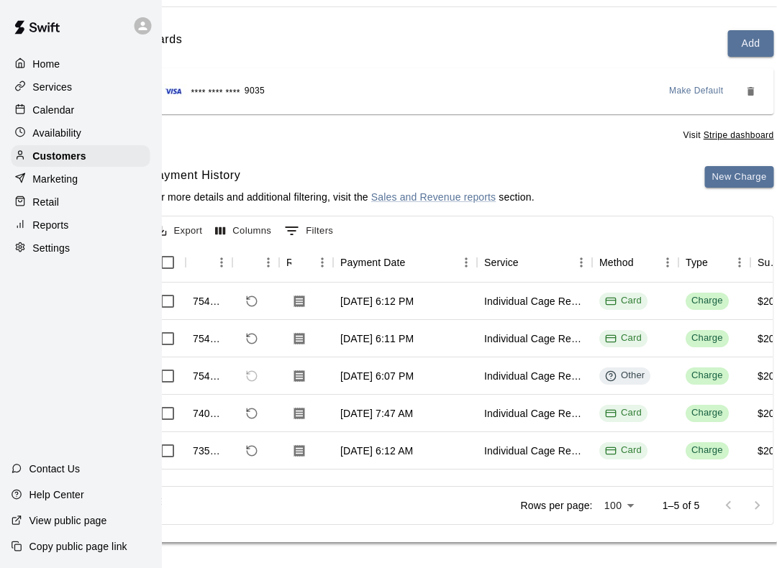
scroll to position [155, 42]
click at [623, 373] on div "Other" at bounding box center [625, 376] width 40 height 14
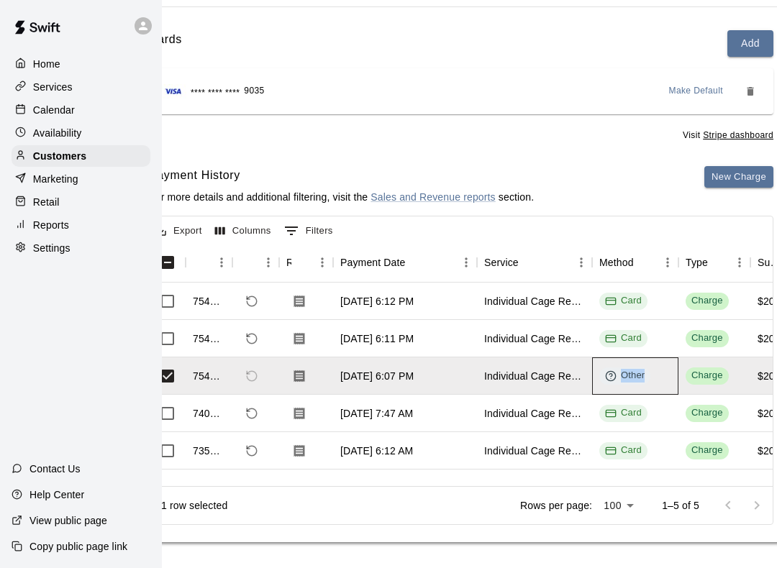
click at [612, 373] on icon at bounding box center [610, 374] width 3 height 3
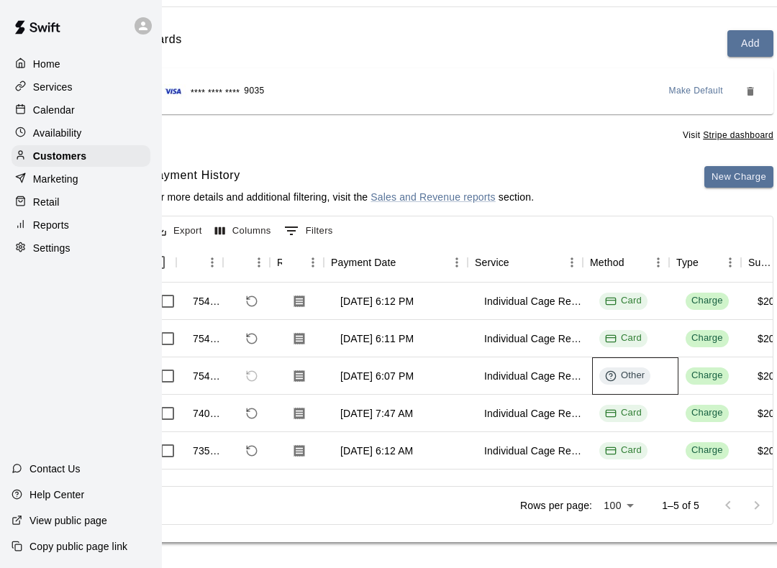
scroll to position [0, 0]
click at [30, 58] on div at bounding box center [24, 65] width 18 height 14
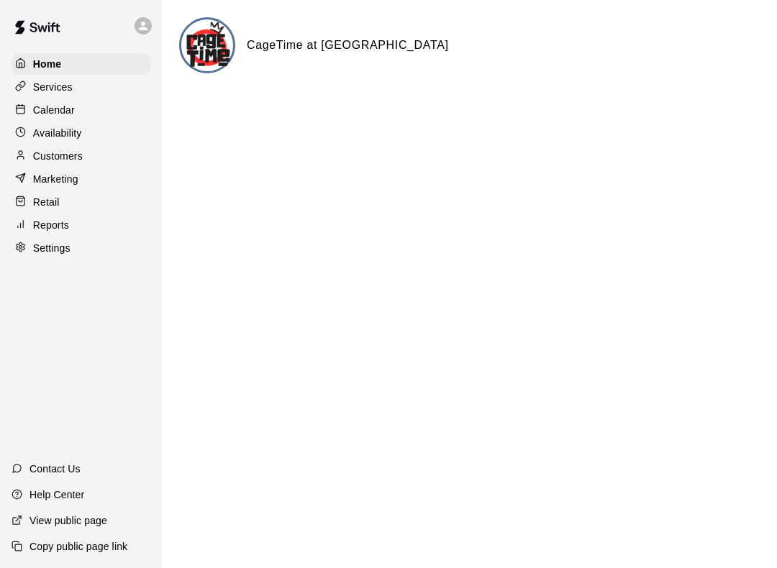
click at [42, 107] on p "Calendar" at bounding box center [54, 110] width 42 height 14
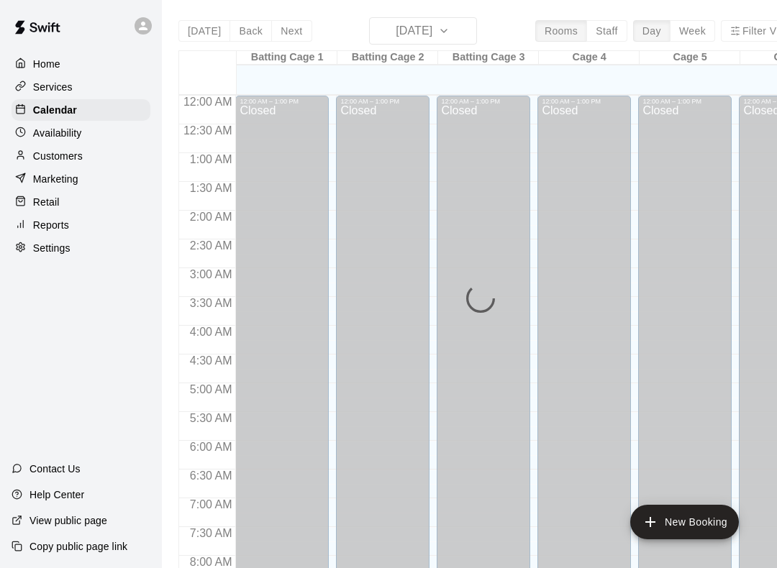
scroll to position [780, 0]
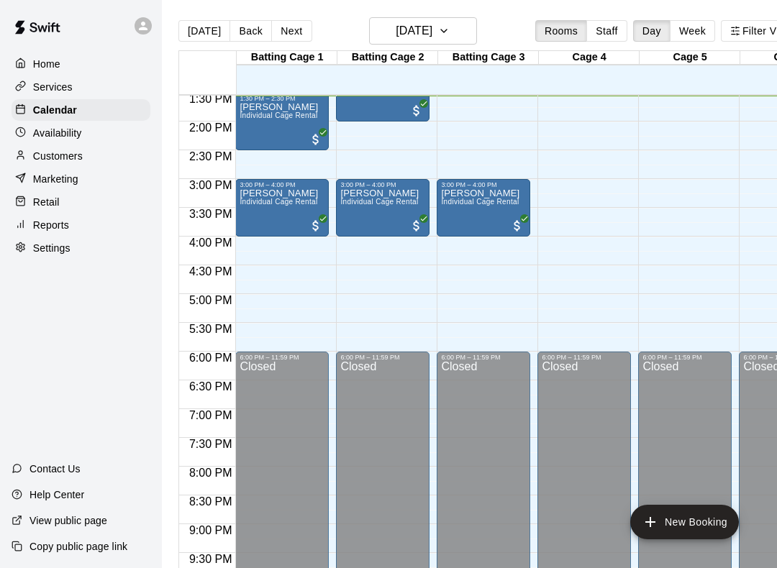
click at [309, 217] on div "Dee Individual Cage Rental" at bounding box center [279, 472] width 78 height 568
click at [260, 243] on img "edit" at bounding box center [255, 239] width 17 height 17
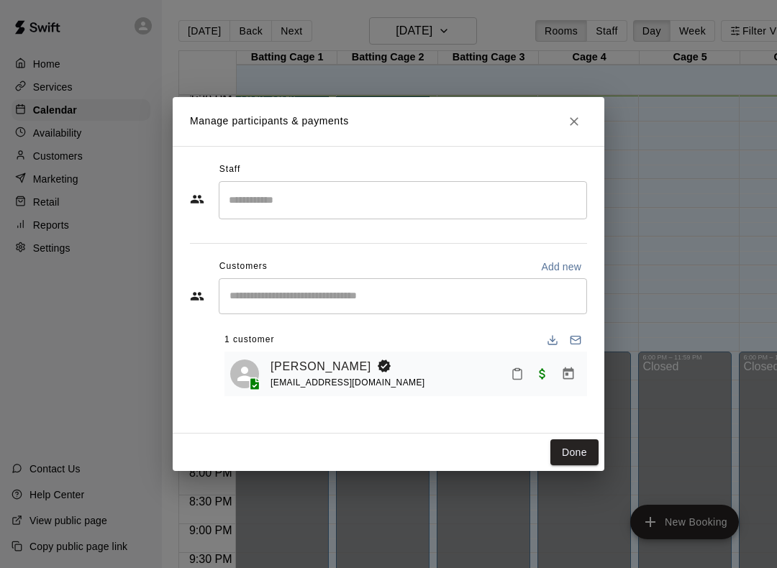
click at [528, 373] on button "Mark attendance" at bounding box center [517, 374] width 24 height 24
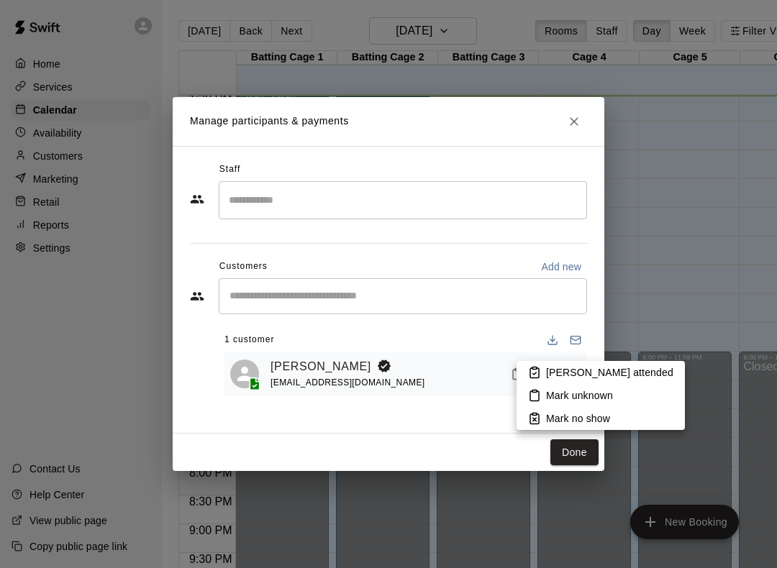
click at [450, 417] on div at bounding box center [388, 284] width 777 height 568
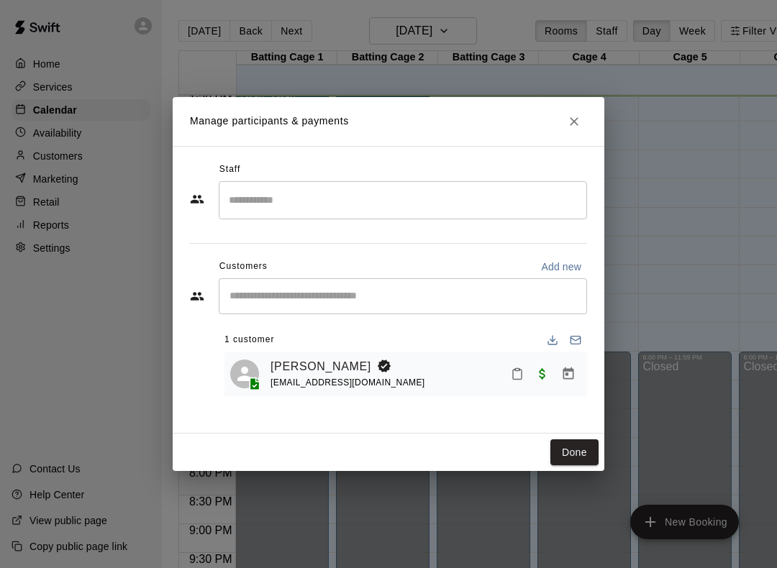
click at [591, 457] on button "Done" at bounding box center [574, 453] width 48 height 27
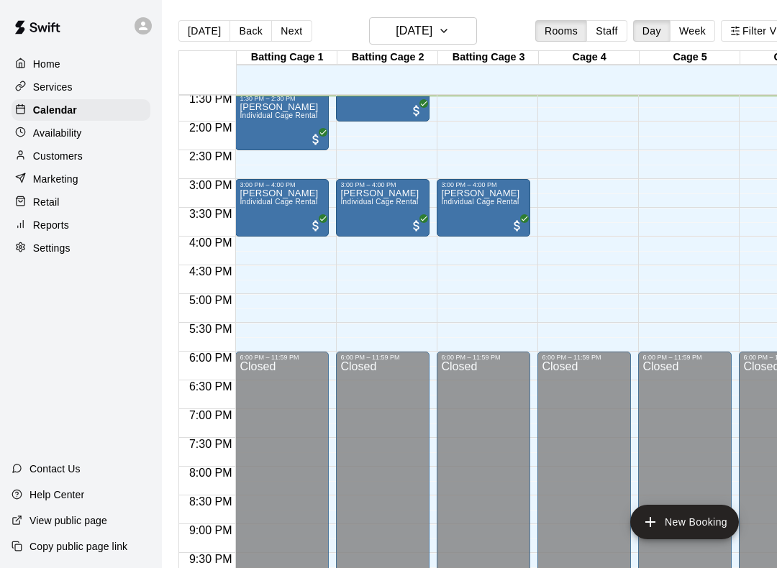
click at [277, 204] on span "Individual Cage Rental" at bounding box center [279, 202] width 78 height 8
click at [259, 206] on icon "edit" at bounding box center [254, 213] width 17 height 17
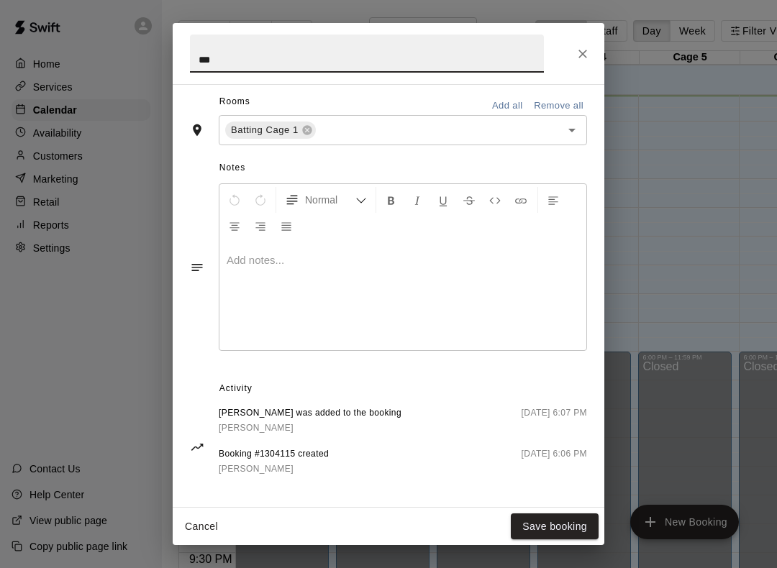
click at [560, 535] on button "Save booking" at bounding box center [555, 527] width 88 height 27
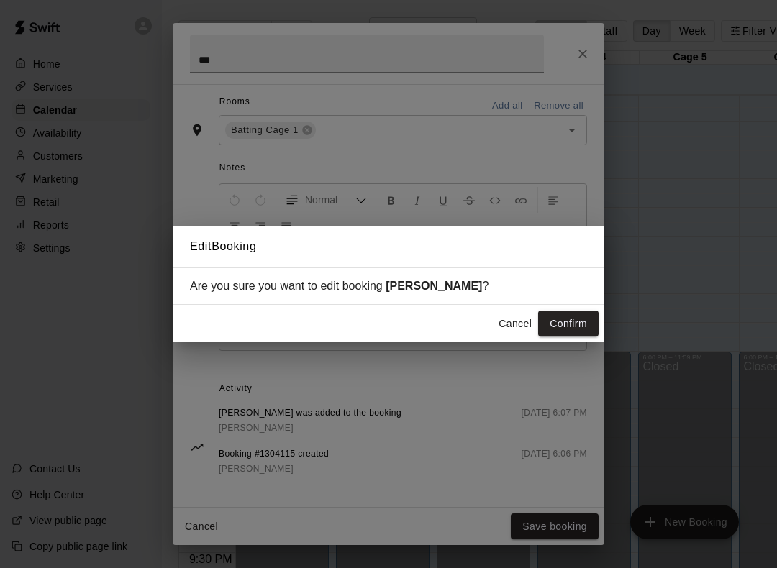
scroll to position [337, 0]
click at [579, 323] on button "Confirm" at bounding box center [568, 324] width 60 height 27
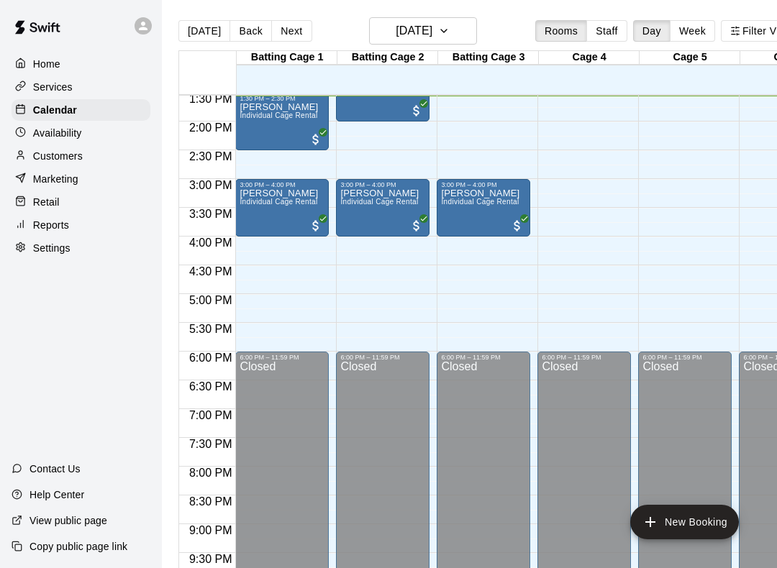
click at [302, 196] on div "Dee Individual Cage Rental" at bounding box center [279, 472] width 78 height 568
click at [266, 205] on button "edit" at bounding box center [254, 205] width 29 height 29
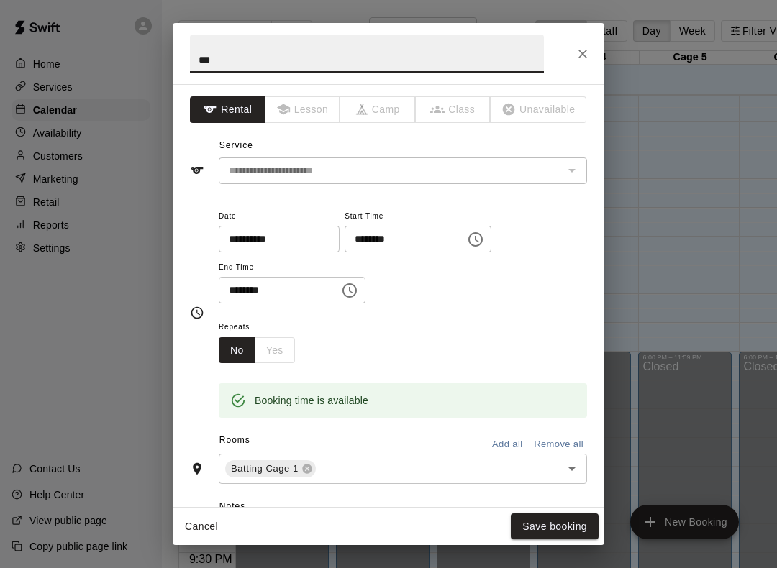
scroll to position [-1, 0]
click at [575, 65] on div "***" at bounding box center [389, 53] width 432 height 61
click at [586, 60] on icon "Close" at bounding box center [583, 54] width 14 height 14
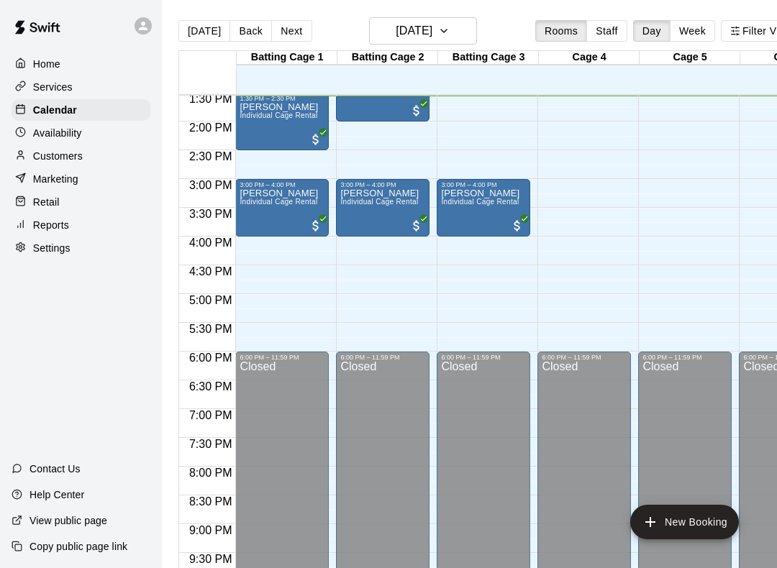
click at [43, 127] on p "Availability" at bounding box center [57, 133] width 49 height 14
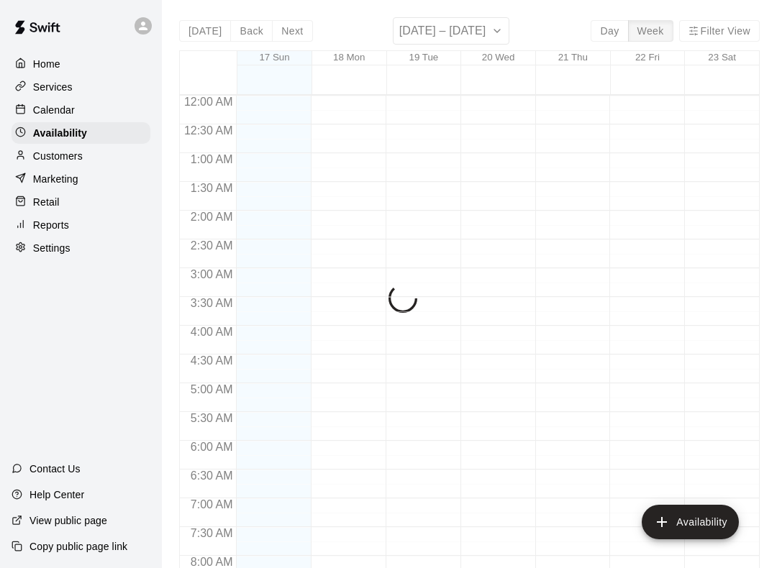
scroll to position [781, 0]
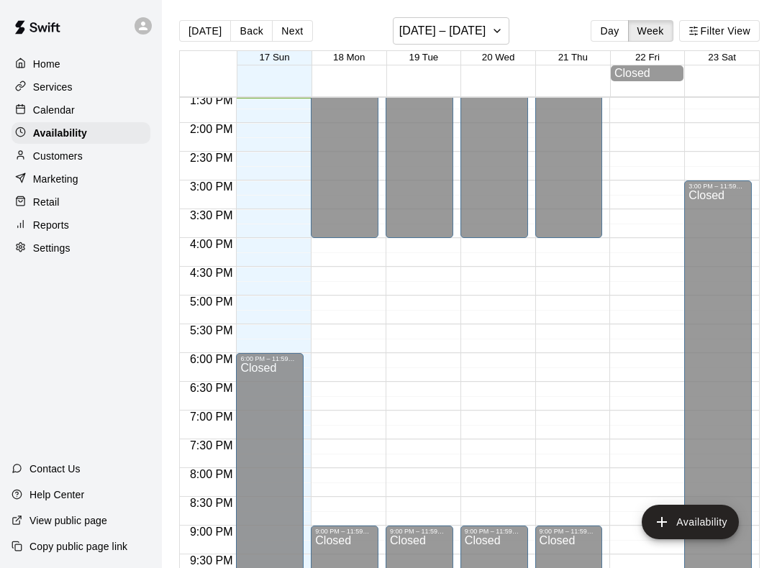
click at [47, 154] on p "Customers" at bounding box center [58, 156] width 50 height 14
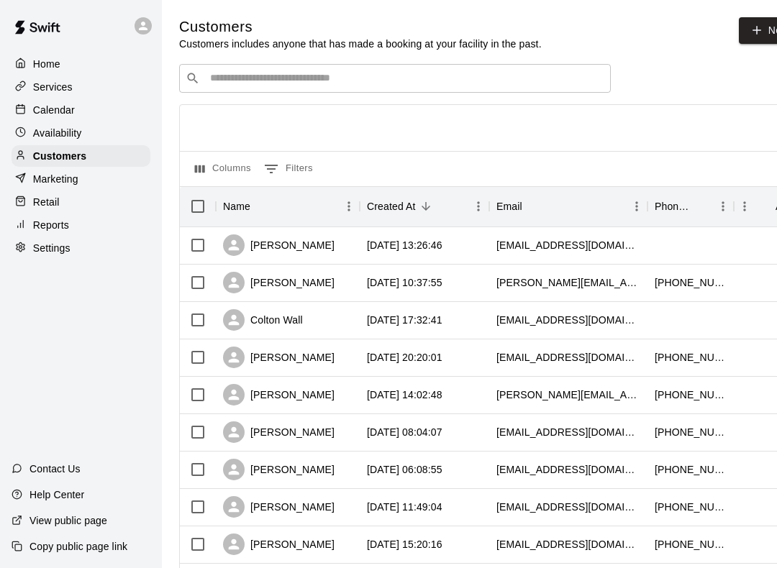
click at [71, 182] on p "Marketing" at bounding box center [55, 179] width 45 height 14
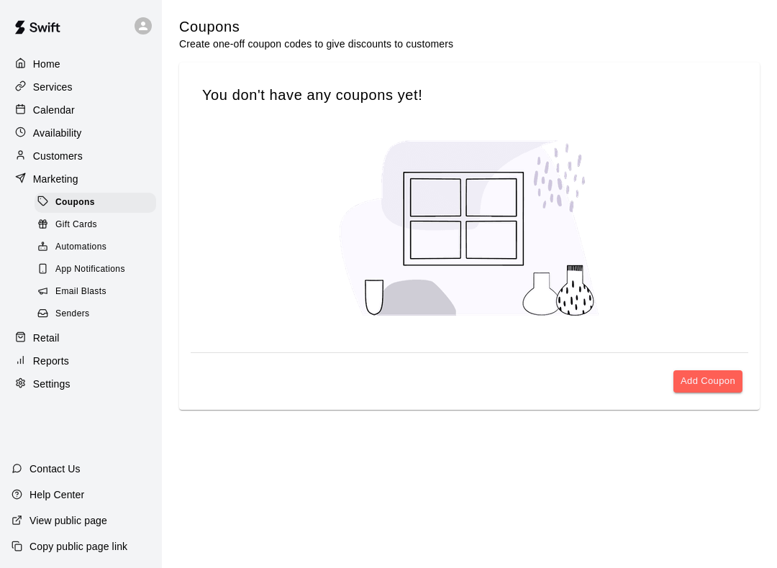
click at [49, 378] on p "Settings" at bounding box center [51, 384] width 37 height 14
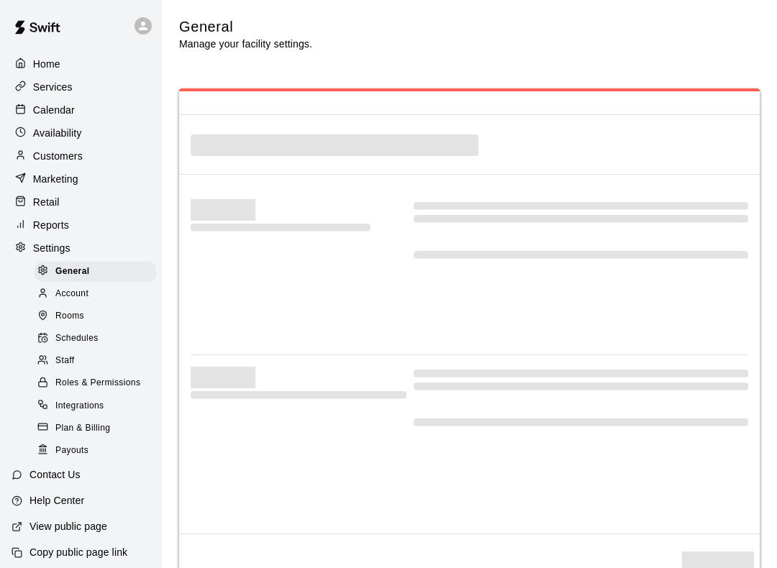
select select "**"
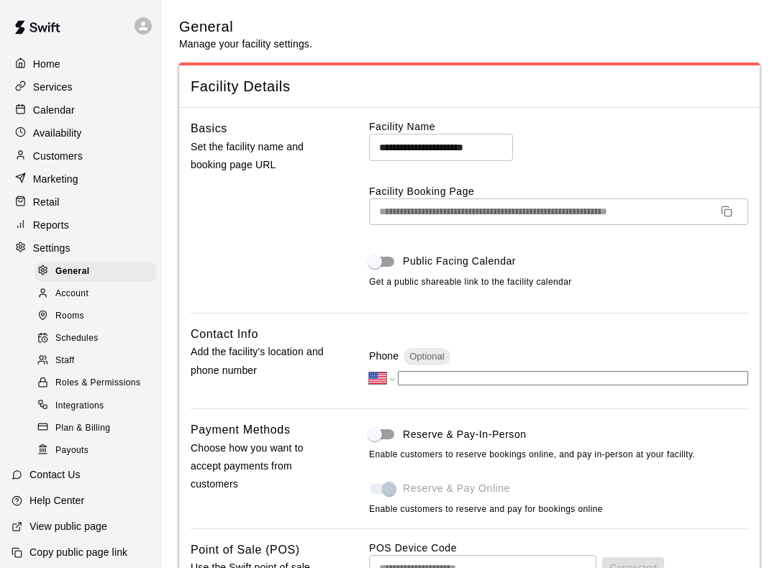
scroll to position [3265, 0]
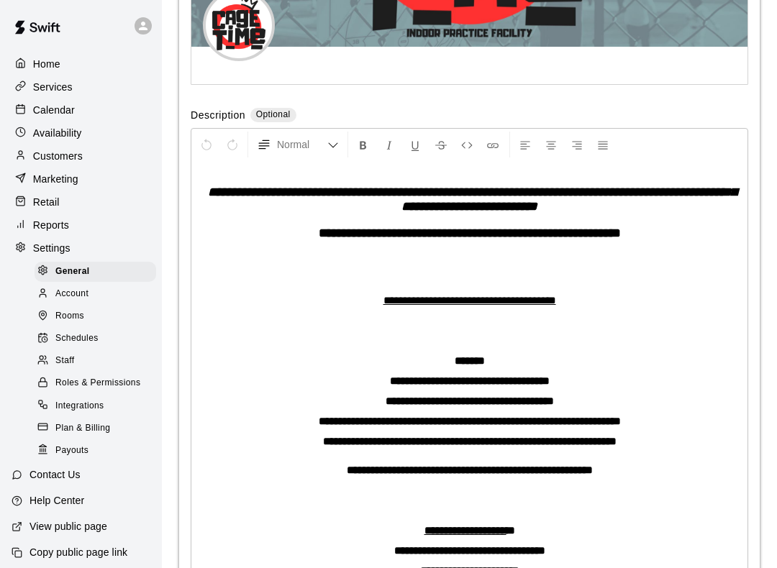
click at [60, 356] on span "Staff" at bounding box center [64, 361] width 19 height 14
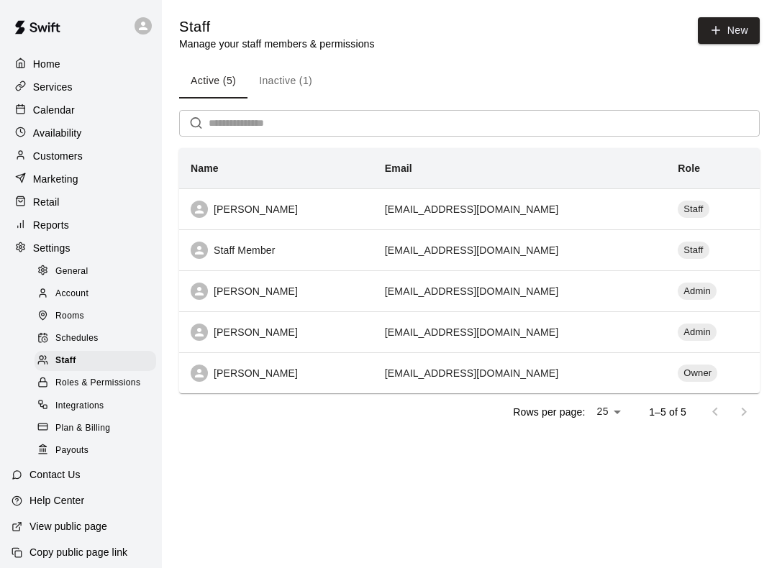
click at [27, 159] on div at bounding box center [24, 157] width 18 height 14
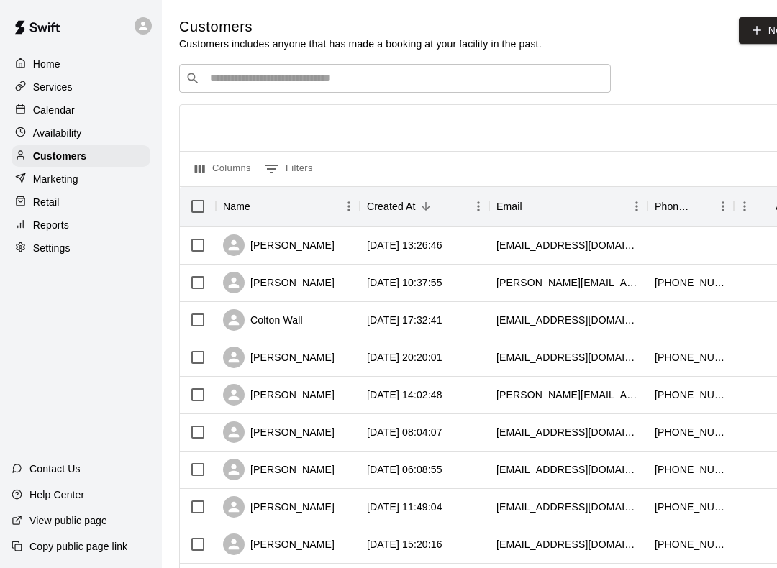
click at [37, 96] on div "Services" at bounding box center [81, 87] width 139 height 22
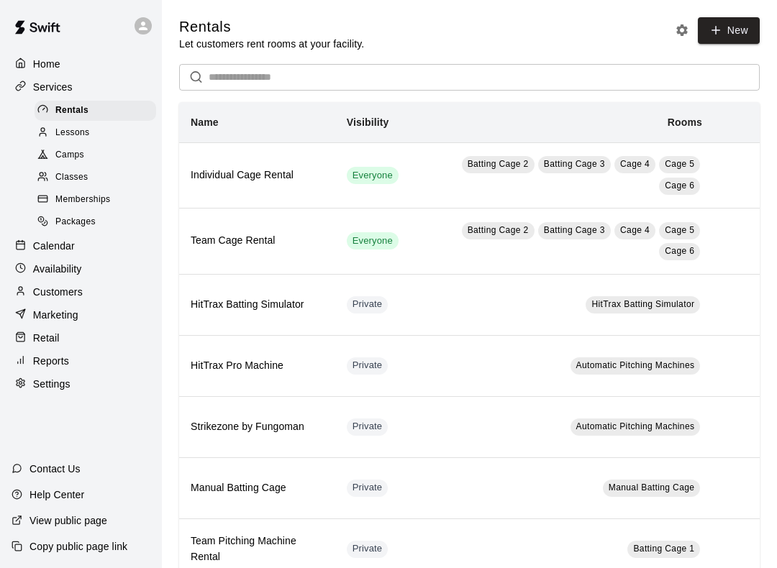
click at [0, 54] on div "Home Services Rentals Lessons Camps Classes Memberships Packages Calendar Avail…" at bounding box center [81, 224] width 162 height 345
click at [0, 53] on div "Home Services Rentals Lessons Camps Classes Memberships Packages Calendar Avail…" at bounding box center [81, 224] width 162 height 345
click at [41, 68] on p "Home" at bounding box center [46, 64] width 27 height 14
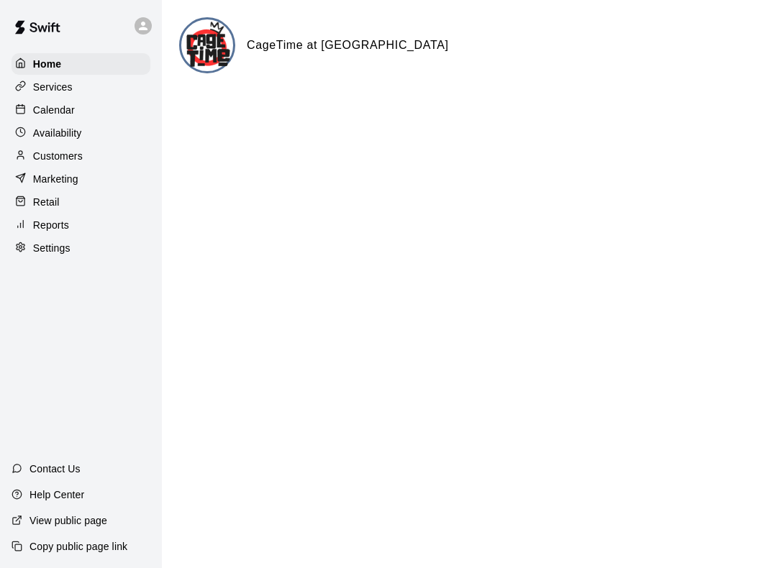
click at [62, 111] on p "Calendar" at bounding box center [54, 110] width 42 height 14
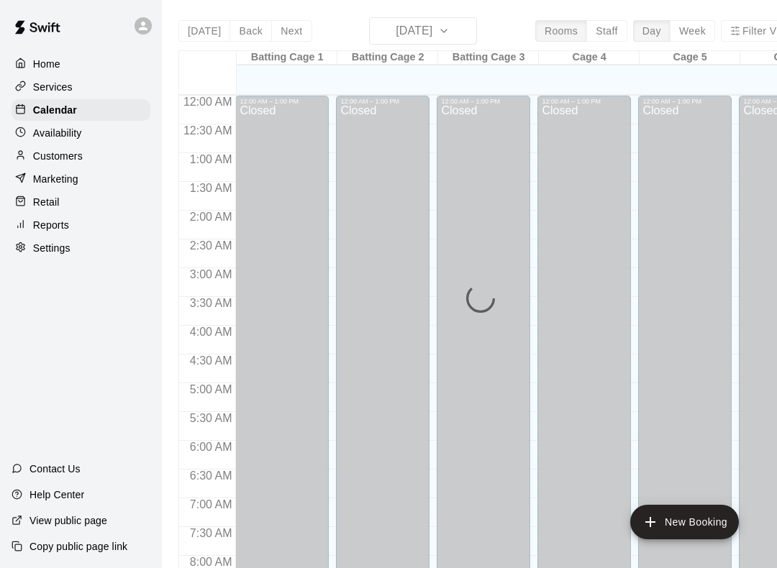
scroll to position [781, 0]
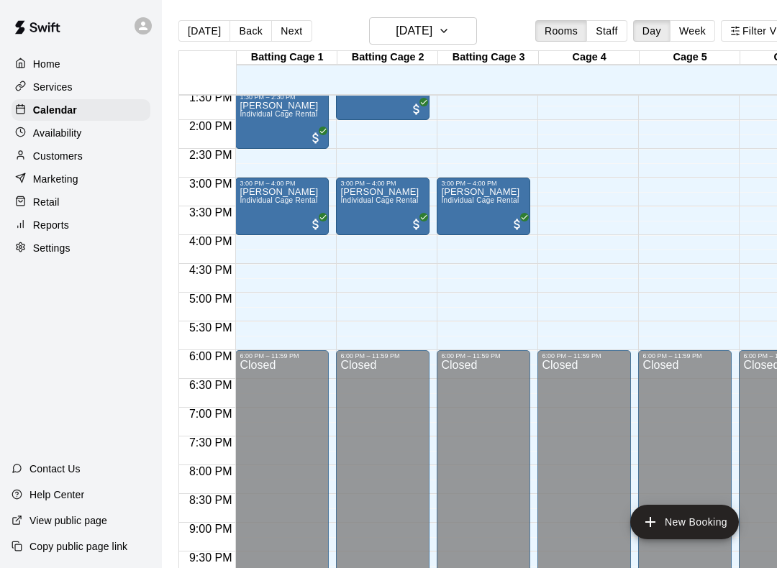
click at [298, 219] on div "Dee Individual Cage Rental" at bounding box center [279, 471] width 78 height 568
click at [260, 225] on button "edit" at bounding box center [254, 238] width 29 height 28
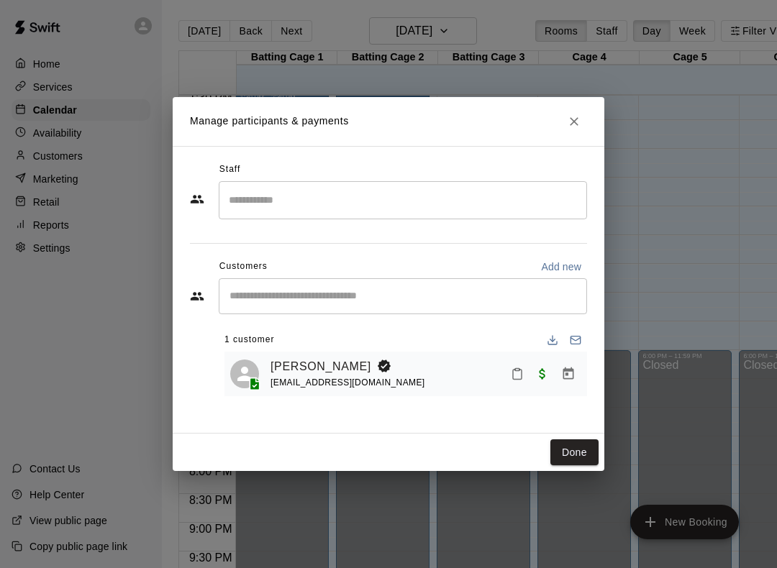
click at [266, 368] on div "Dee Duncan dee.duncan14@gmail.com" at bounding box center [405, 375] width 351 height 34
click at [267, 377] on div "Dee Duncan dee.duncan14@gmail.com" at bounding box center [405, 375] width 351 height 34
click at [570, 379] on icon "Manage bookings & payment" at bounding box center [568, 374] width 14 height 14
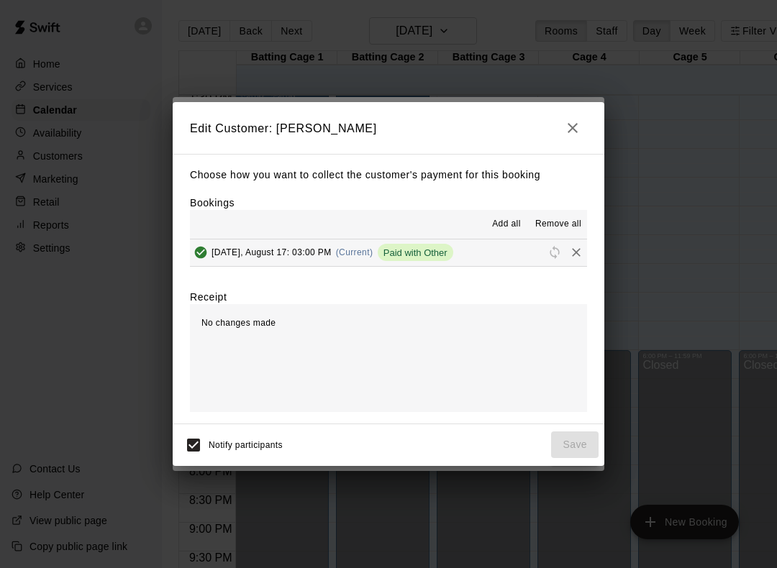
click at [406, 258] on div "Paid with Other" at bounding box center [416, 252] width 76 height 17
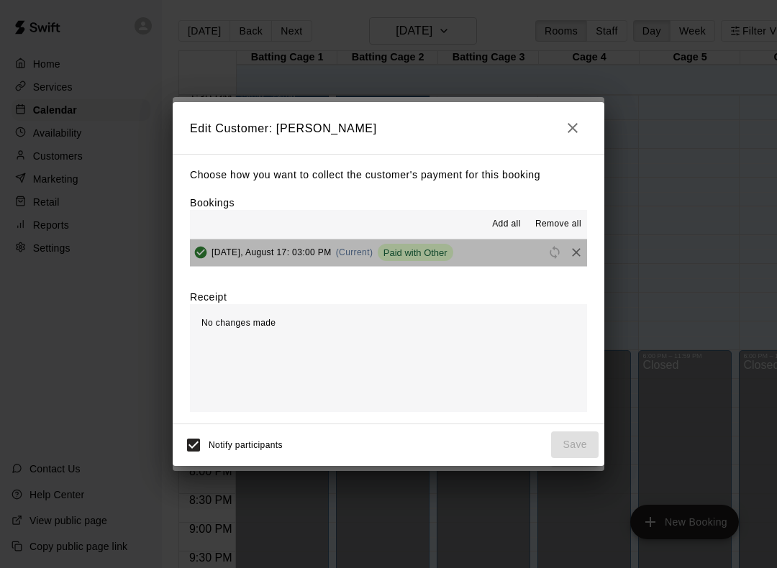
click at [410, 246] on div "Paid with Other" at bounding box center [416, 252] width 76 height 17
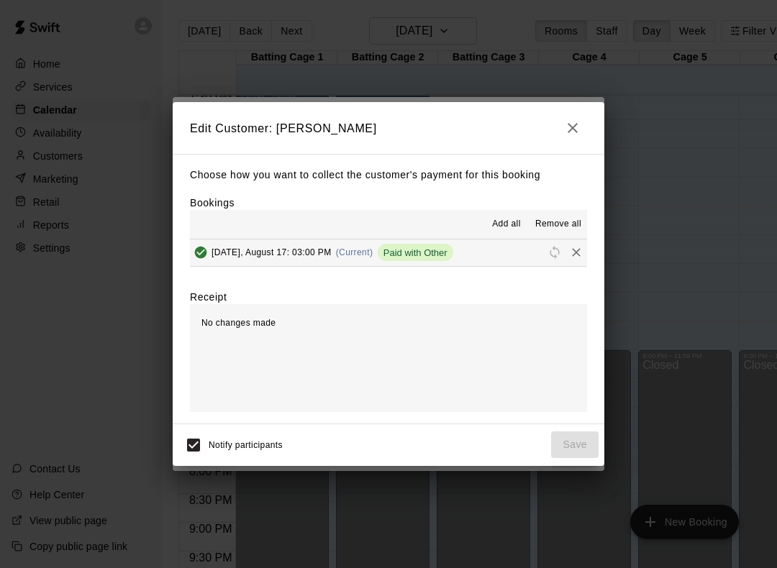
click at [499, 220] on span "Add all" at bounding box center [506, 224] width 29 height 14
click at [575, 249] on icon "Remove" at bounding box center [576, 252] width 14 height 14
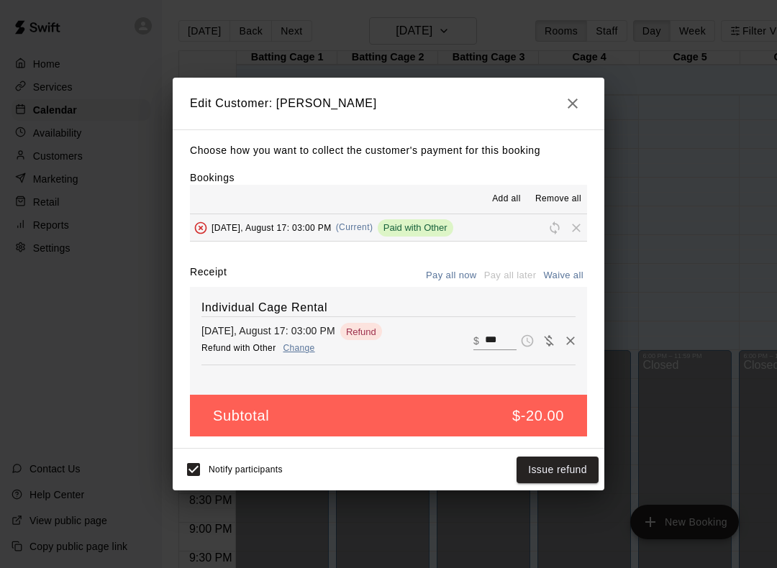
click at [440, 273] on button "Pay all now" at bounding box center [451, 276] width 58 height 22
click at [574, 102] on icon "button" at bounding box center [573, 104] width 10 height 10
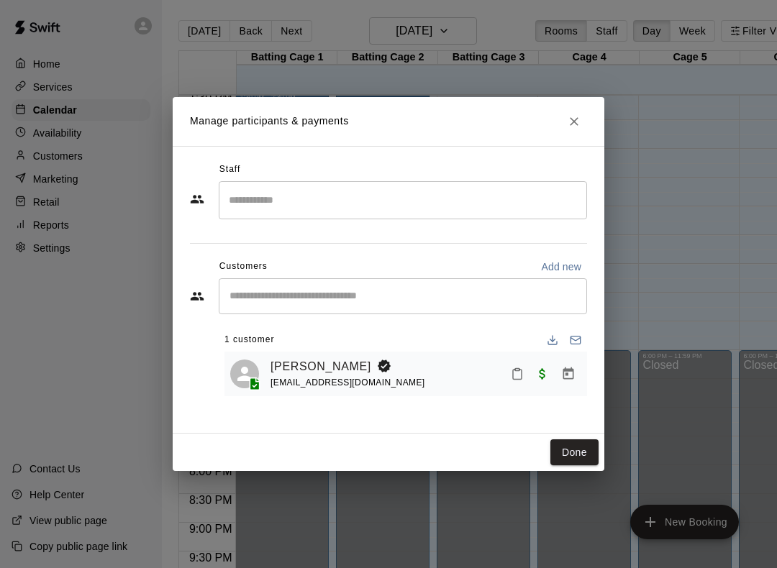
click at [572, 113] on button "Close" at bounding box center [574, 122] width 26 height 26
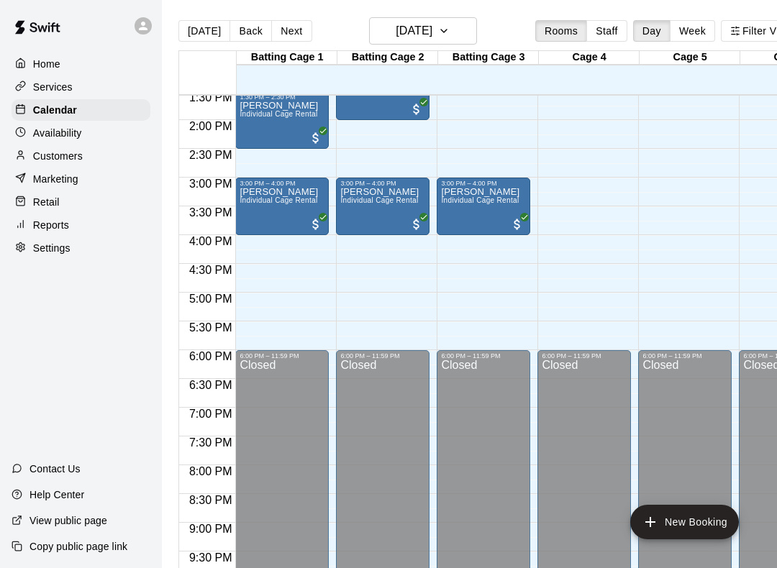
click at [284, 202] on span "Individual Cage Rental" at bounding box center [279, 200] width 78 height 8
click at [254, 209] on icon "edit" at bounding box center [254, 212] width 17 height 17
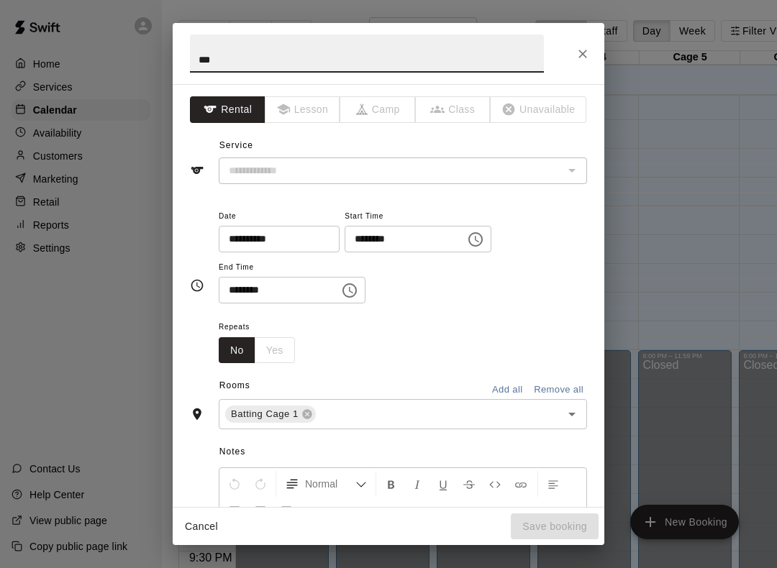
type input "**********"
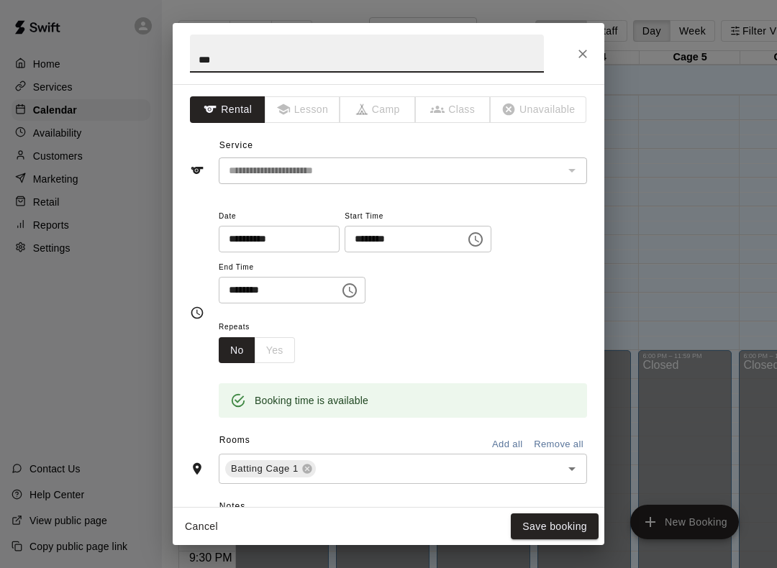
scroll to position [-1, 0]
click at [582, 55] on icon "Close" at bounding box center [582, 54] width 9 height 9
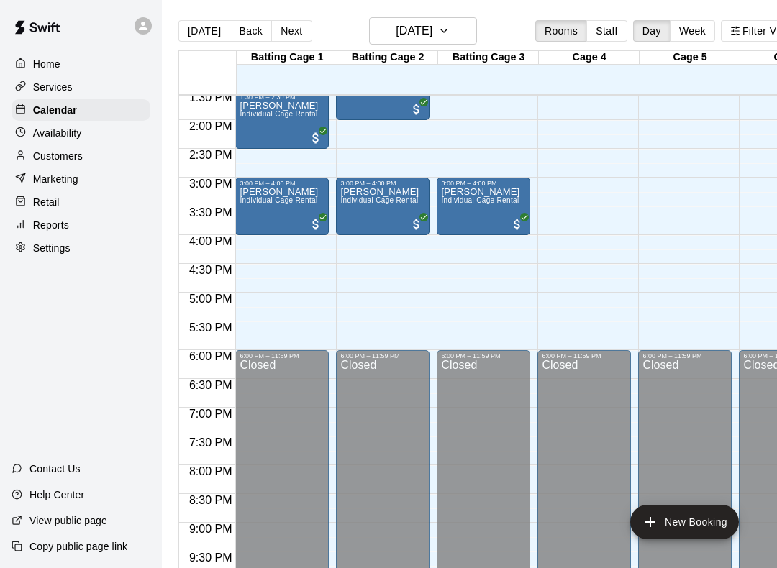
scroll to position [0, 0]
click at [55, 158] on p "Customers" at bounding box center [58, 156] width 50 height 14
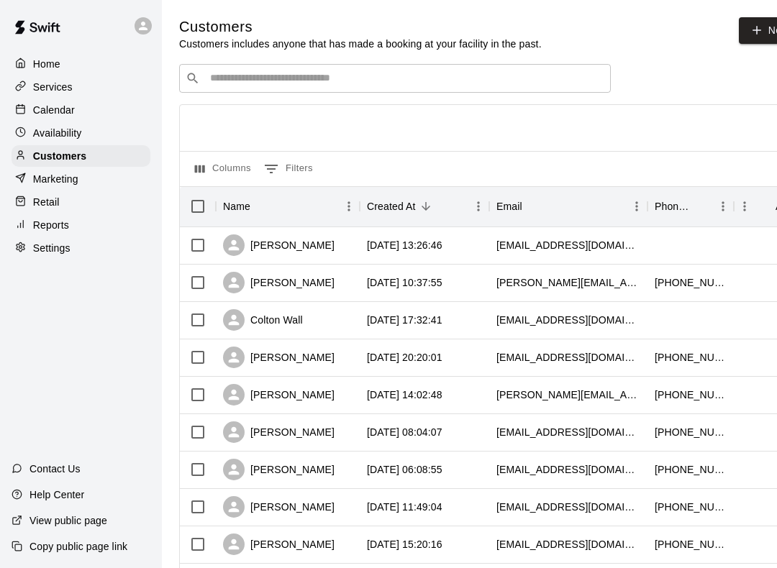
click at [527, 72] on input "Search customers by name or email" at bounding box center [405, 78] width 399 height 14
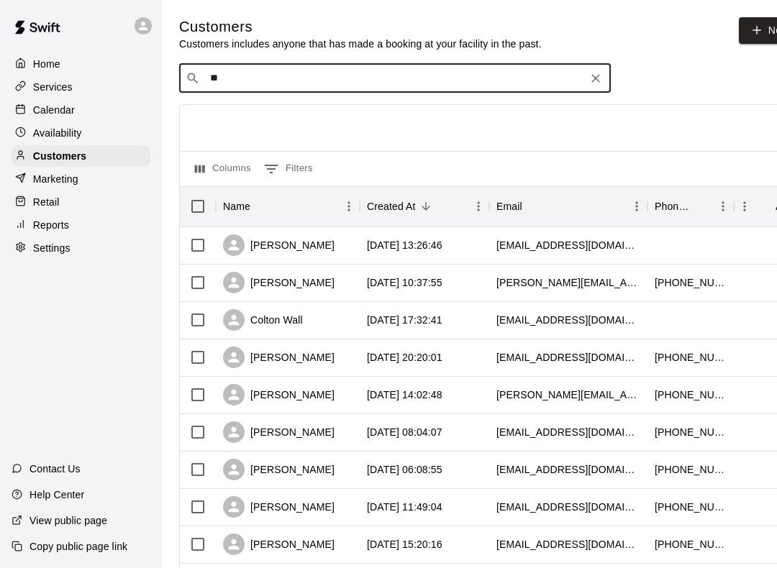
type input "***"
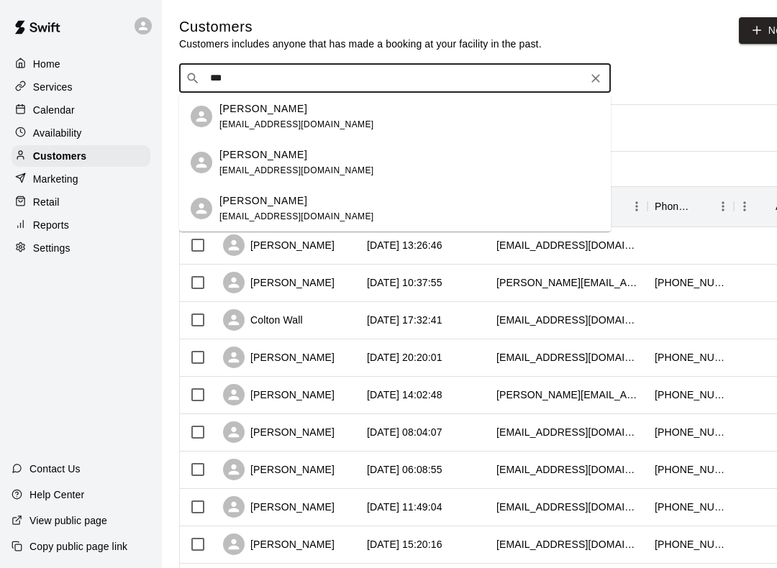
click at [430, 122] on div "Dee Duncan dee.duncan14@gmail.com" at bounding box center [409, 116] width 380 height 31
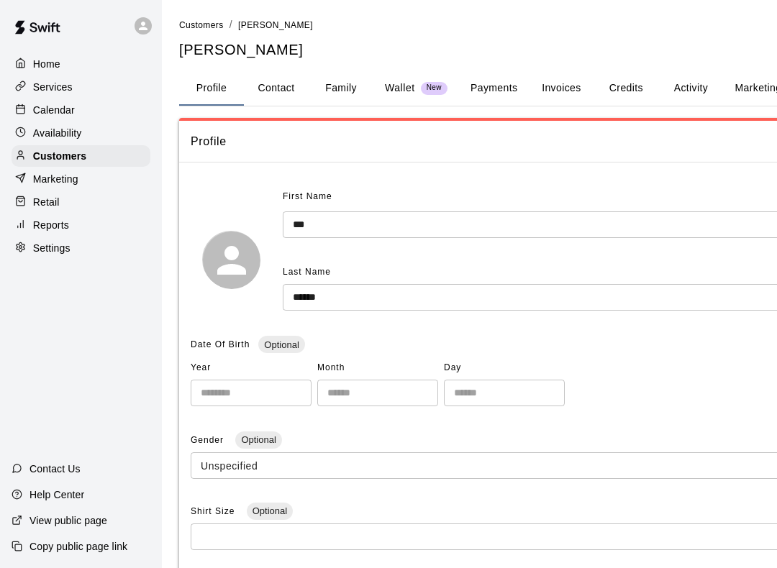
click at [57, 162] on p "Customers" at bounding box center [59, 156] width 53 height 14
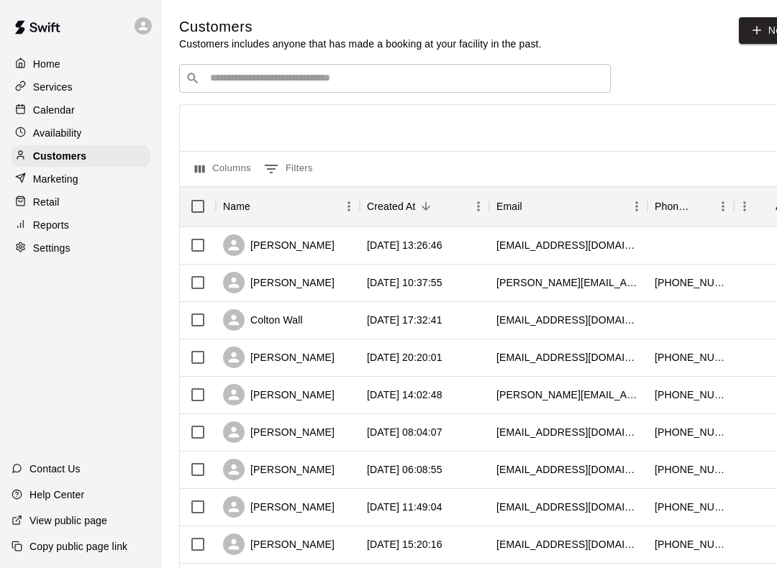
click at [232, 86] on input "Search customers by name or email" at bounding box center [405, 78] width 399 height 14
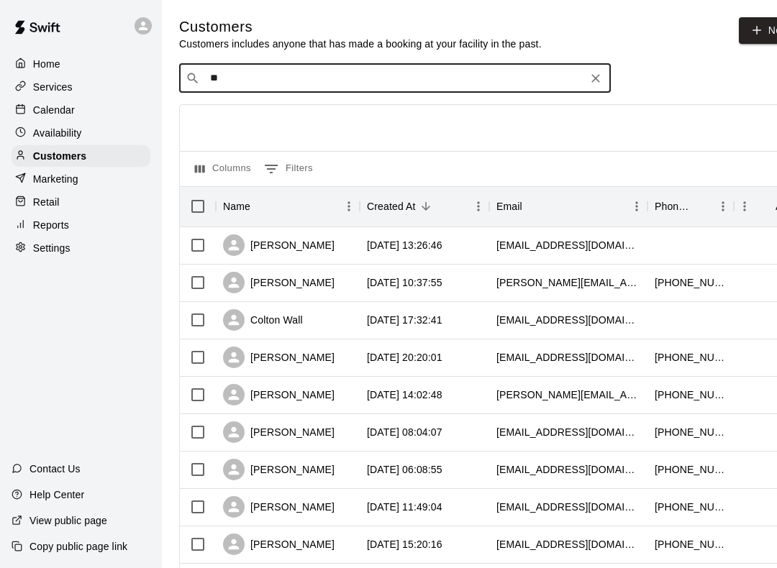
type input "***"
